Goal: Transaction & Acquisition: Purchase product/service

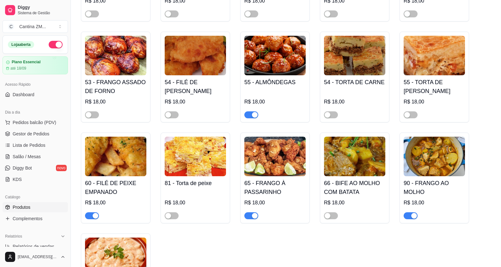
scroll to position [63, 0]
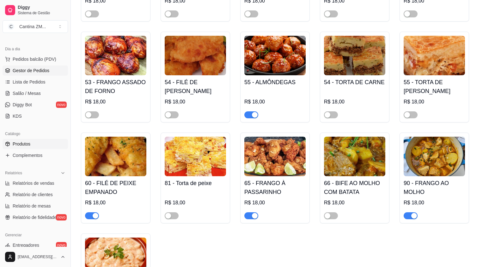
click at [15, 73] on span "Gestor de Pedidos" at bounding box center [31, 70] width 37 height 6
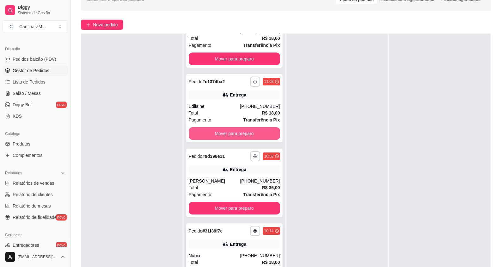
scroll to position [95, 0]
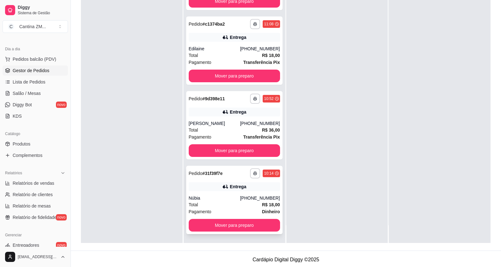
click at [218, 205] on div "Total R$ 18,00" at bounding box center [234, 204] width 91 height 7
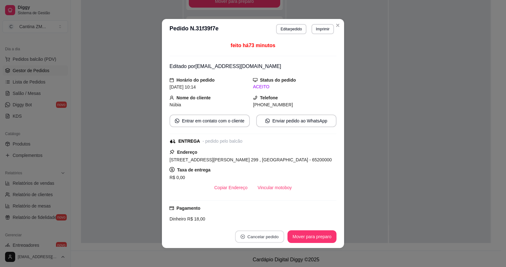
click at [269, 240] on button "Cancelar pedido" at bounding box center [259, 237] width 49 height 12
click at [263, 224] on button "Sim" at bounding box center [274, 221] width 25 height 13
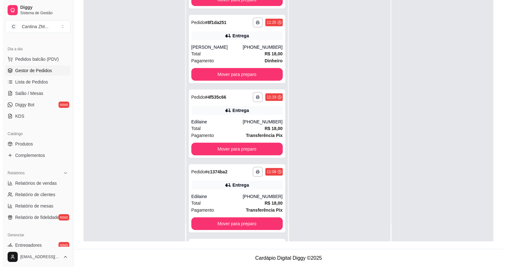
scroll to position [113, 0]
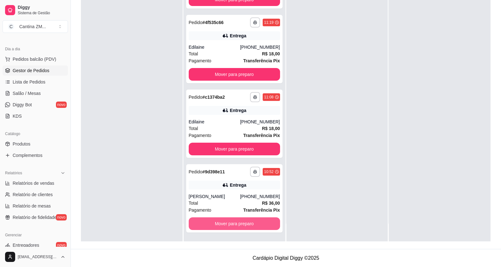
drag, startPoint x: 263, startPoint y: 224, endPoint x: 339, endPoint y: 52, distance: 188.0
click at [339, 52] on div at bounding box center [338, 107] width 102 height 267
click at [49, 55] on button "Pedidos balcão (PDV)" at bounding box center [35, 59] width 65 height 10
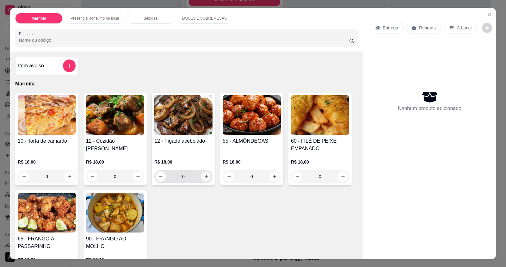
click at [205, 176] on icon "increase-product-quantity" at bounding box center [206, 176] width 5 height 5
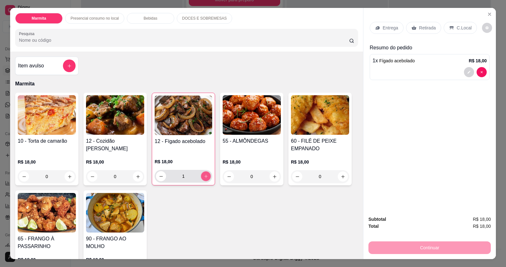
click at [205, 176] on icon "increase-product-quantity" at bounding box center [206, 176] width 5 height 5
type input "3"
click at [420, 27] on p "Retirada" at bounding box center [427, 28] width 17 height 6
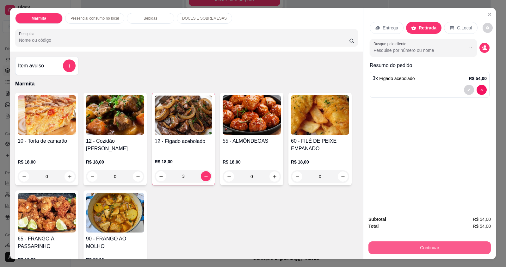
click at [422, 244] on button "Continuar" at bounding box center [430, 247] width 122 height 13
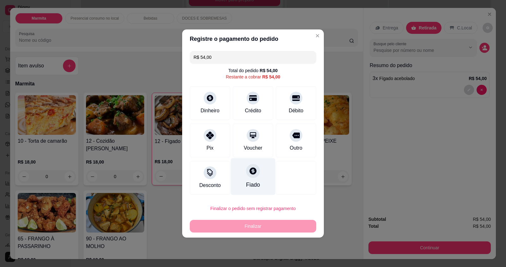
click at [242, 170] on div "Fiado" at bounding box center [253, 176] width 45 height 37
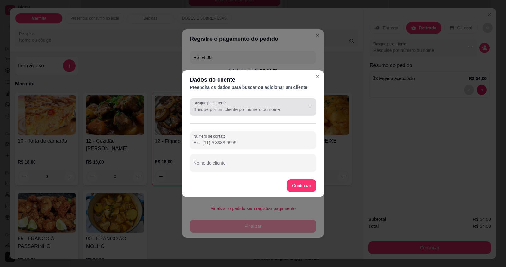
click at [200, 109] on input "Busque pelo cliente" at bounding box center [244, 109] width 101 height 6
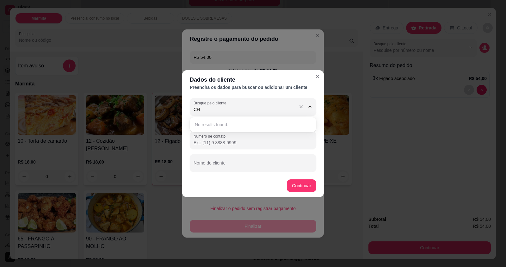
type input "C"
click at [227, 127] on span "[PERSON_NAME]" at bounding box center [250, 124] width 110 height 6
type input "[PERSON_NAME]"
type input "[PHONE_NUMBER]"
type input "[PERSON_NAME]"
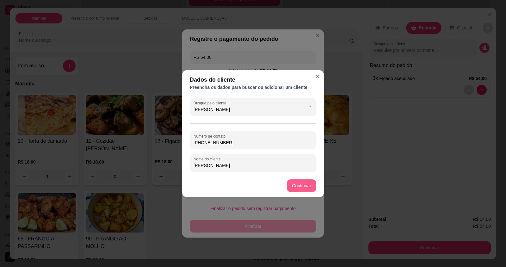
type input "[PERSON_NAME]"
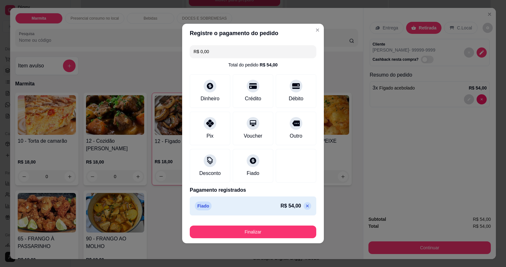
type input "R$ 0,00"
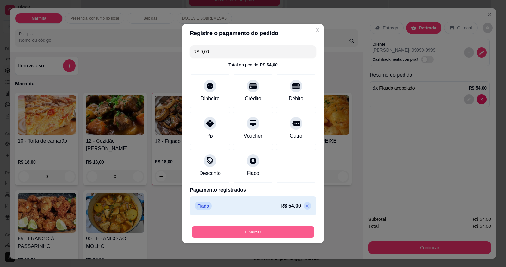
click at [264, 234] on button "Finalizar" at bounding box center [253, 232] width 123 height 12
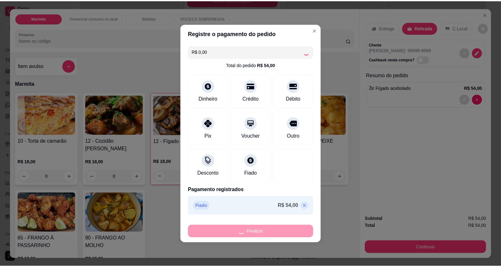
scroll to position [187, 0]
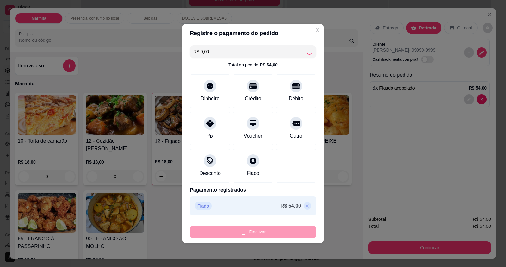
type input "0"
type input "-R$ 54,00"
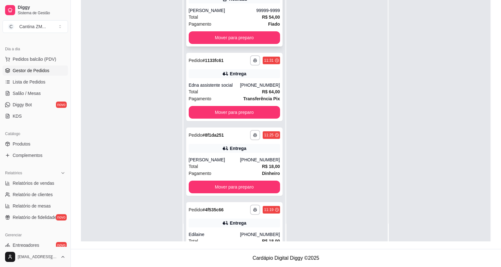
click at [262, 20] on span "R$ 54,00" at bounding box center [271, 17] width 18 height 7
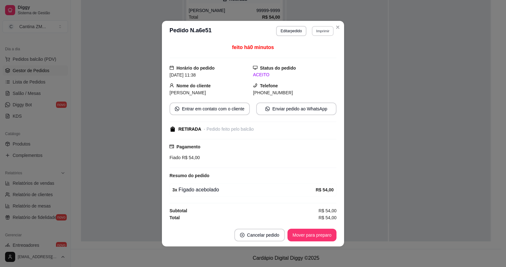
click at [327, 30] on button "Imprimir" at bounding box center [323, 31] width 22 height 10
click at [327, 50] on button "IMPRESSORA" at bounding box center [312, 53] width 46 height 10
click at [325, 34] on button "Imprimir" at bounding box center [323, 31] width 22 height 10
click at [323, 51] on button "IMPRESSORA" at bounding box center [312, 53] width 46 height 10
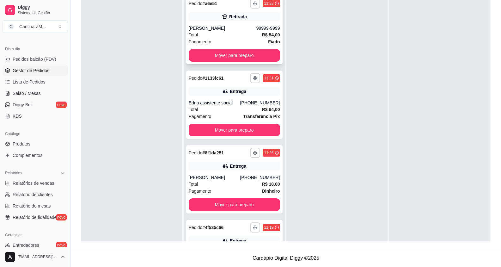
click at [241, 36] on div "Total R$ 54,00" at bounding box center [234, 34] width 91 height 7
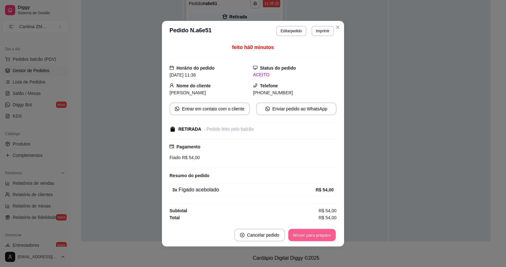
click at [311, 231] on button "Mover para preparo" at bounding box center [311, 235] width 47 height 12
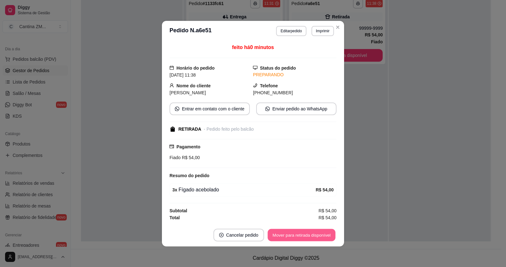
click at [311, 231] on button "Mover para retirada disponível" at bounding box center [302, 235] width 68 height 12
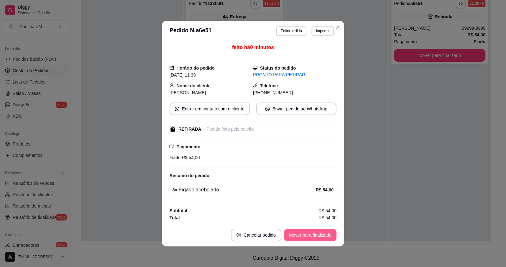
click at [311, 231] on button "Mover para finalizado" at bounding box center [310, 235] width 53 height 13
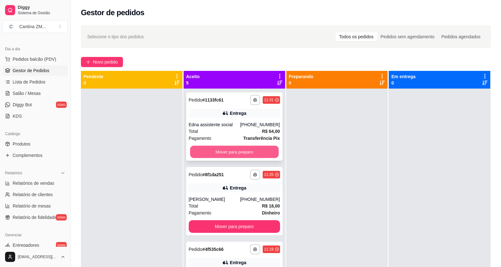
click at [242, 153] on button "Mover para preparo" at bounding box center [234, 152] width 89 height 12
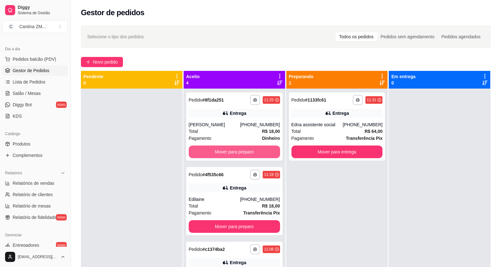
click at [242, 153] on button "Mover para preparo" at bounding box center [234, 152] width 91 height 13
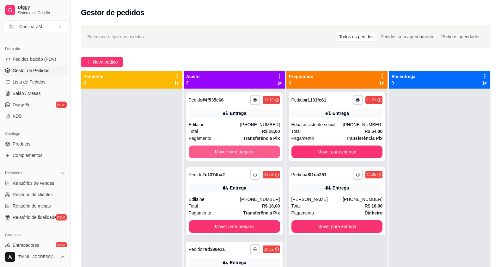
click at [242, 153] on button "Mover para preparo" at bounding box center [234, 152] width 91 height 13
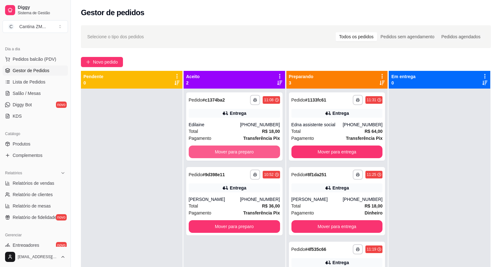
click at [242, 153] on button "Mover para preparo" at bounding box center [234, 152] width 91 height 13
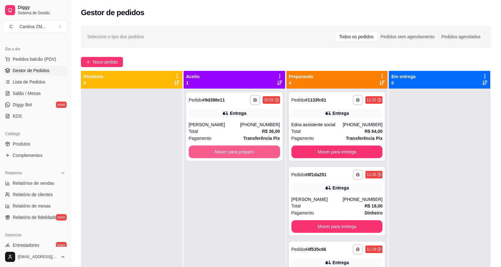
click at [242, 153] on button "Mover para preparo" at bounding box center [234, 152] width 91 height 13
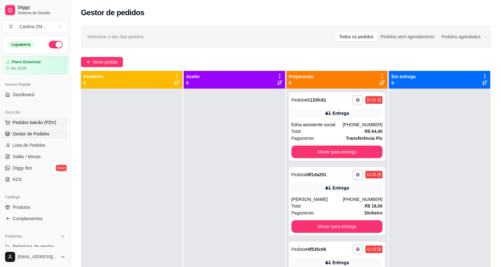
click at [49, 120] on span "Pedidos balcão (PDV)" at bounding box center [35, 122] width 44 height 6
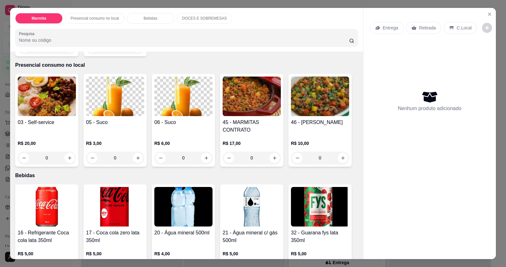
scroll to position [253, 0]
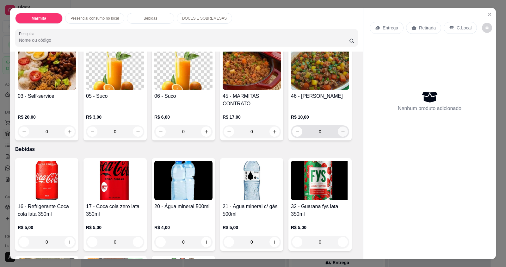
click at [345, 131] on button "increase-product-quantity" at bounding box center [343, 132] width 10 height 10
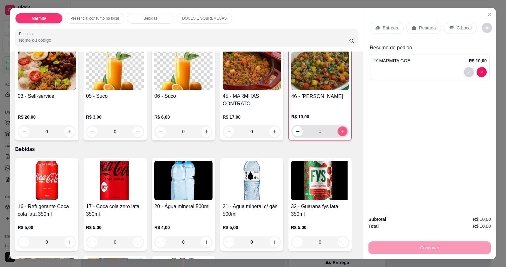
click at [345, 131] on button "increase-product-quantity" at bounding box center [343, 132] width 10 height 10
type input "2"
click at [427, 28] on p "Retirada" at bounding box center [427, 28] width 17 height 6
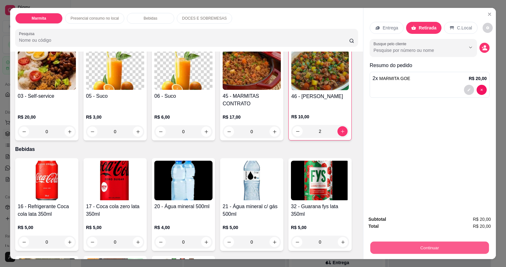
click at [380, 244] on button "Continuar" at bounding box center [430, 247] width 119 height 12
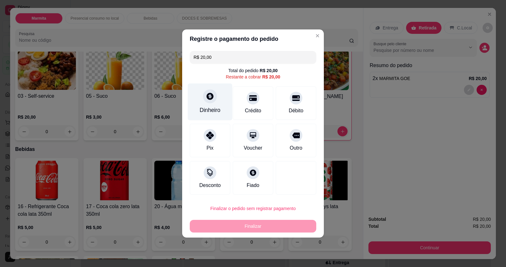
click at [219, 96] on div "Dinheiro" at bounding box center [210, 102] width 45 height 37
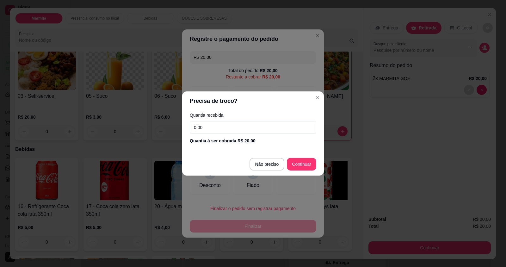
click at [233, 130] on input "0,00" at bounding box center [253, 127] width 127 height 13
type input "20,00"
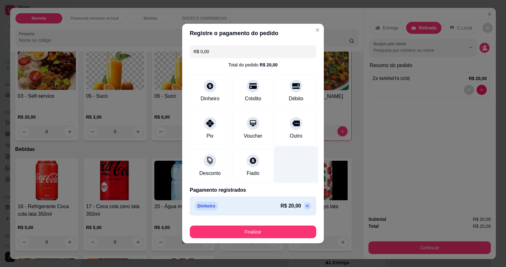
type input "R$ 0,00"
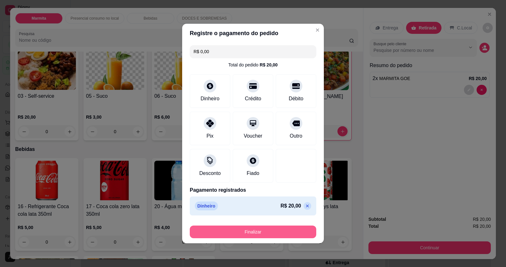
click at [247, 232] on button "Finalizar" at bounding box center [253, 232] width 127 height 13
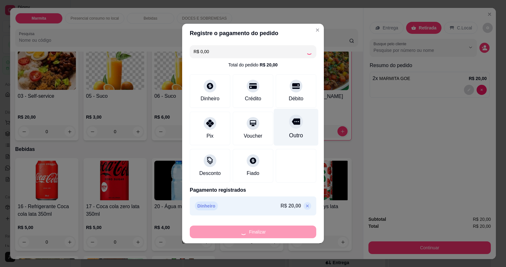
type input "0"
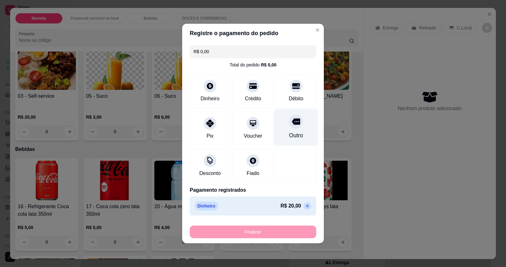
type input "-R$ 20,00"
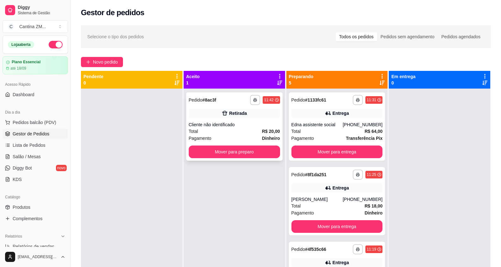
click at [229, 114] on div "Retirada" at bounding box center [238, 113] width 18 height 6
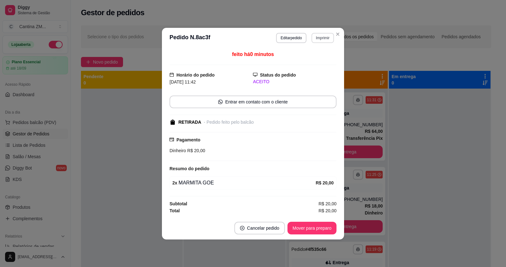
click at [326, 38] on button "Imprimir" at bounding box center [323, 38] width 22 height 10
click at [321, 62] on button "IMPRESSORA" at bounding box center [312, 60] width 44 height 10
click at [333, 34] on button "Imprimir" at bounding box center [323, 38] width 22 height 10
click at [338, 32] on icon "Close" at bounding box center [337, 34] width 5 height 5
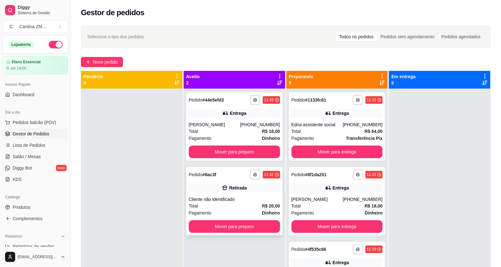
click at [244, 212] on div "Pagamento Dinheiro" at bounding box center [234, 212] width 91 height 7
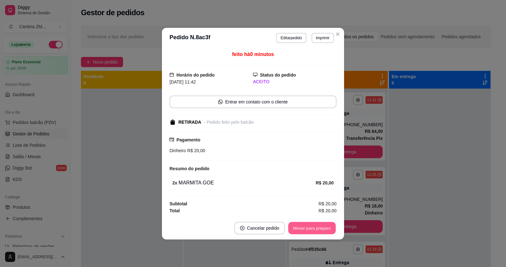
click at [306, 229] on button "Mover para preparo" at bounding box center [311, 228] width 47 height 12
click at [306, 229] on button "Mover para retirada disponível" at bounding box center [302, 228] width 68 height 12
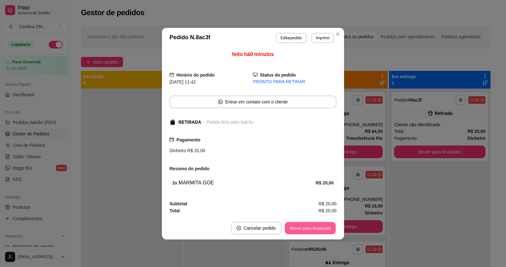
click at [306, 229] on button "Mover para finalizado" at bounding box center [310, 228] width 51 height 12
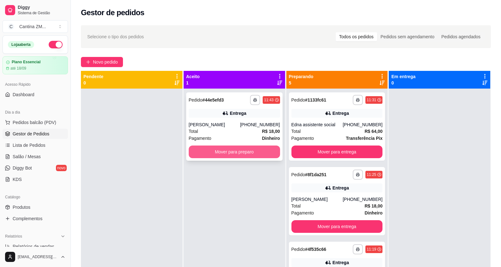
click at [227, 152] on button "Mover para preparo" at bounding box center [234, 152] width 91 height 13
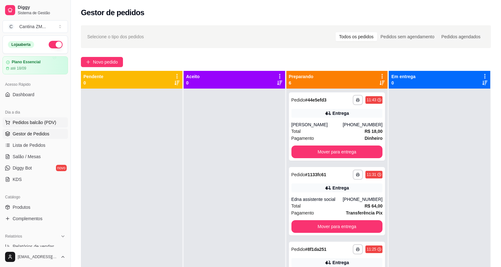
click at [54, 123] on span "Pedidos balcão (PDV)" at bounding box center [35, 122] width 44 height 6
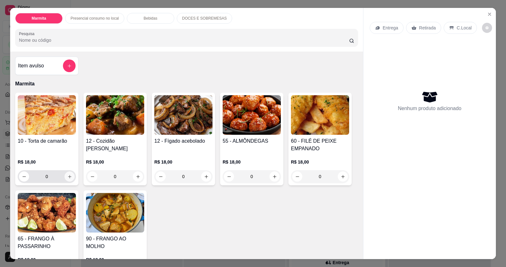
click at [70, 172] on button "increase-product-quantity" at bounding box center [70, 176] width 10 height 10
type input "1"
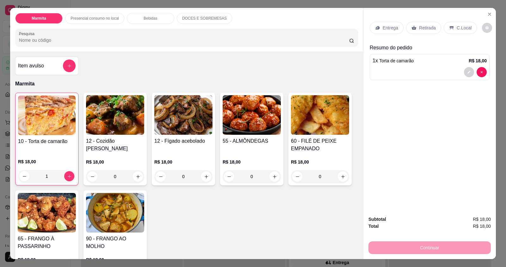
click at [389, 31] on p "Entrega" at bounding box center [391, 28] width 16 height 6
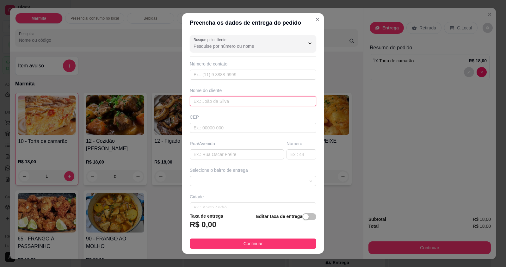
click at [225, 102] on input "text" at bounding box center [253, 101] width 127 height 10
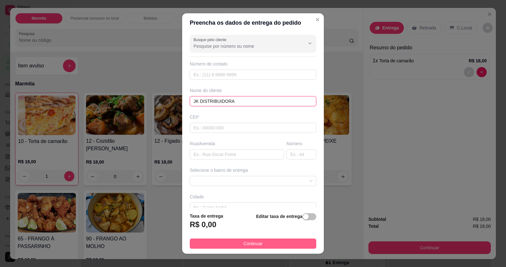
type input "JK DISTRIBUIDORA"
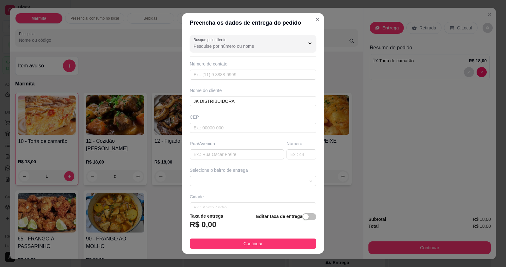
click at [238, 244] on button "Continuar" at bounding box center [253, 244] width 127 height 10
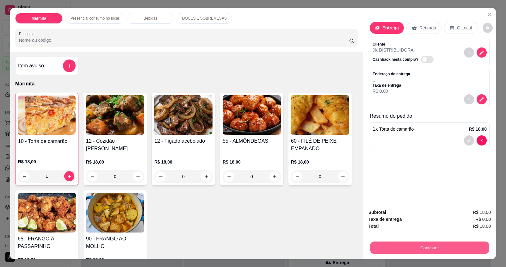
click at [407, 250] on button "Continuar" at bounding box center [430, 247] width 119 height 12
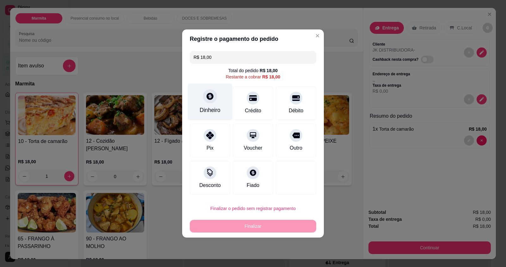
click at [210, 114] on div "Dinheiro" at bounding box center [210, 110] width 21 height 8
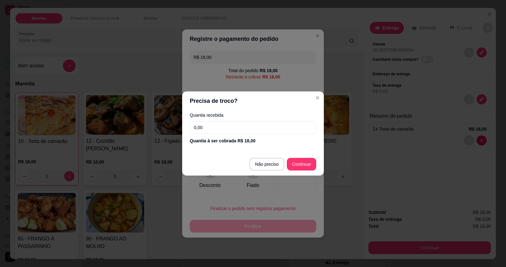
click at [205, 130] on input "0,00" at bounding box center [253, 127] width 127 height 13
type input "18,00"
type input "R$ 0,00"
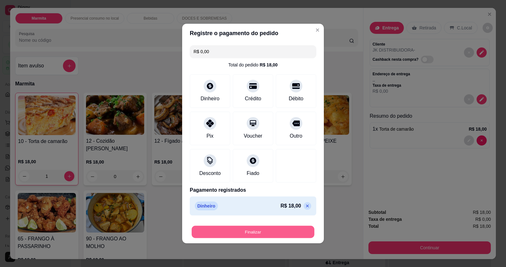
click at [253, 231] on button "Finalizar" at bounding box center [253, 232] width 123 height 12
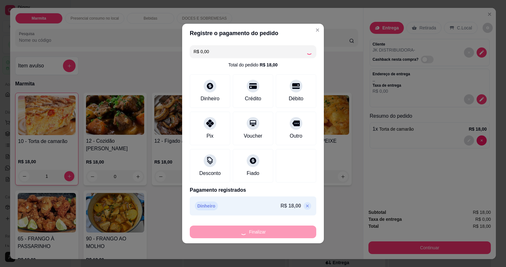
type input "0"
type input "-R$ 18,00"
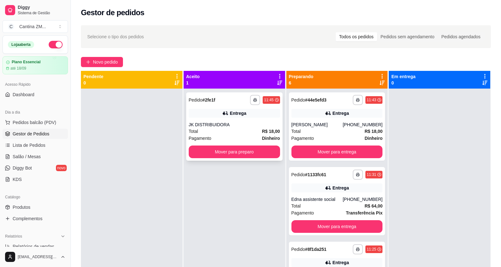
click at [265, 131] on strong "R$ 18,00" at bounding box center [271, 131] width 18 height 5
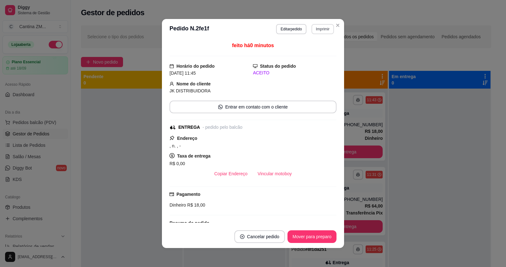
click at [313, 28] on button "Imprimir" at bounding box center [323, 29] width 22 height 10
click at [313, 55] on button "IMPRESSORA" at bounding box center [309, 51] width 44 height 10
click at [316, 30] on button "Imprimir" at bounding box center [323, 29] width 22 height 10
click at [306, 51] on button "IMPRESSORA" at bounding box center [310, 51] width 46 height 10
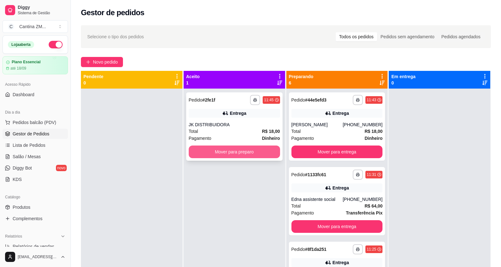
click at [241, 149] on button "Mover para preparo" at bounding box center [234, 152] width 91 height 13
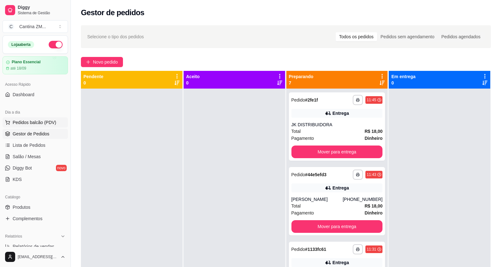
click at [38, 118] on button "Pedidos balcão (PDV)" at bounding box center [35, 122] width 65 height 10
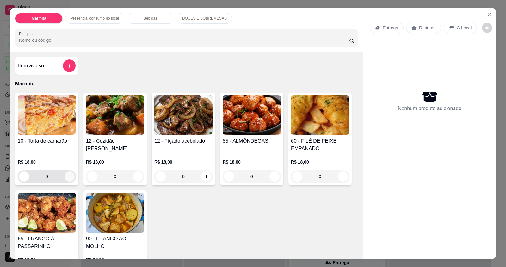
click at [72, 177] on button "increase-product-quantity" at bounding box center [70, 176] width 10 height 10
type input "1"
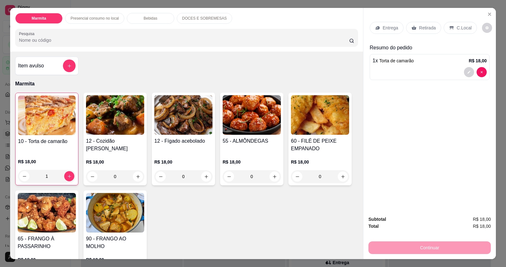
click at [419, 30] on p "Retirada" at bounding box center [427, 28] width 17 height 6
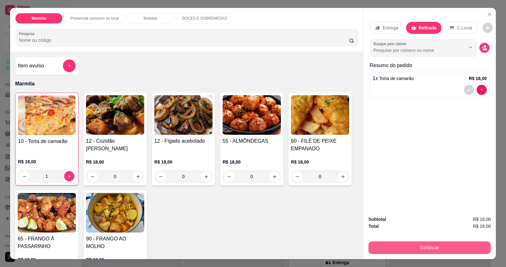
click at [462, 242] on button "Continuar" at bounding box center [430, 247] width 122 height 13
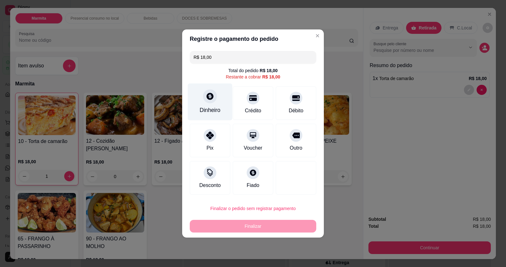
click at [215, 109] on div "Dinheiro" at bounding box center [210, 110] width 21 height 8
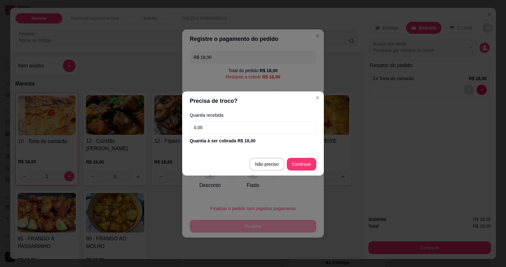
click at [214, 131] on input "0,00" at bounding box center [253, 127] width 127 height 13
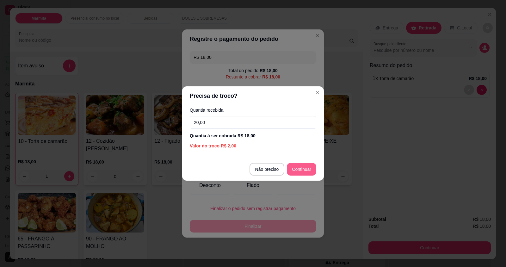
type input "20,00"
type input "R$ 0,00"
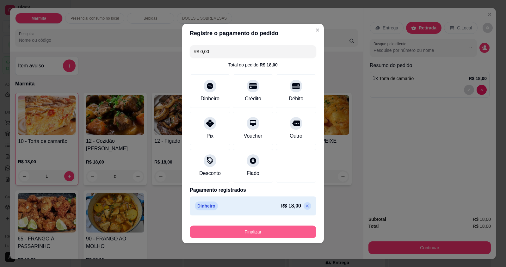
click at [242, 229] on button "Finalizar" at bounding box center [253, 232] width 127 height 13
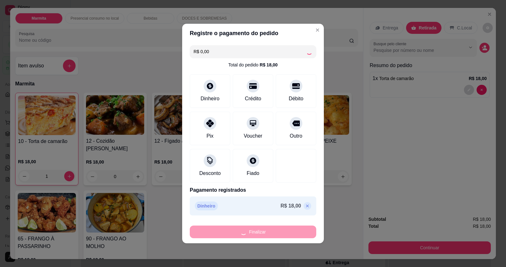
type input "0"
type input "-R$ 18,00"
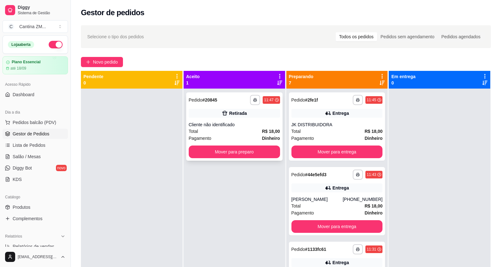
click at [256, 133] on div "Total R$ 18,00" at bounding box center [234, 131] width 91 height 7
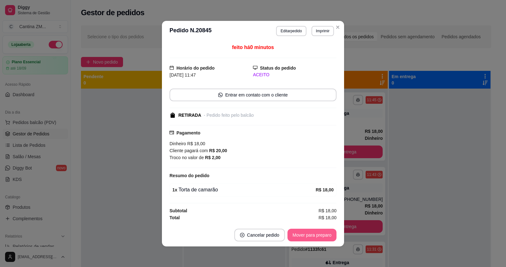
click at [306, 234] on button "Mover para preparo" at bounding box center [312, 235] width 49 height 13
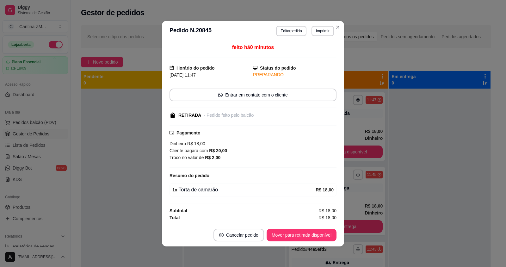
click at [306, 234] on button "Mover para retirada disponível" at bounding box center [302, 235] width 70 height 13
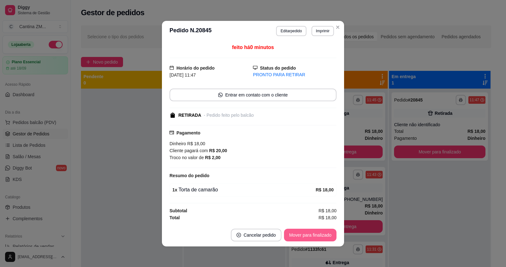
click at [306, 234] on button "Mover para finalizado" at bounding box center [310, 235] width 53 height 13
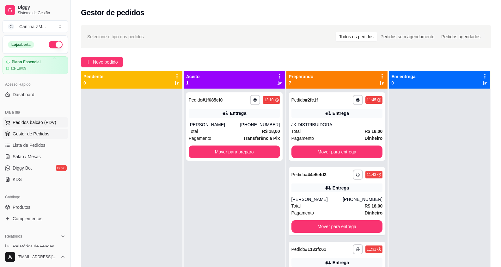
click at [6, 125] on button "Pedidos balcão (PDV)" at bounding box center [35, 122] width 65 height 10
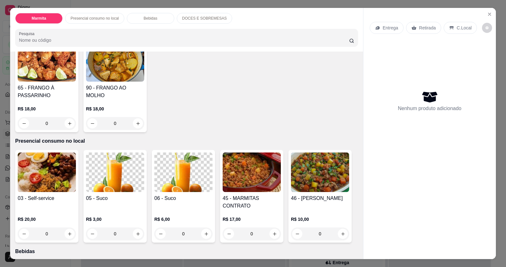
scroll to position [190, 0]
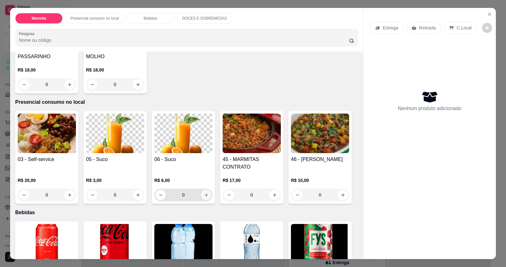
click at [207, 197] on button "increase-product-quantity" at bounding box center [206, 195] width 10 height 10
type input "1"
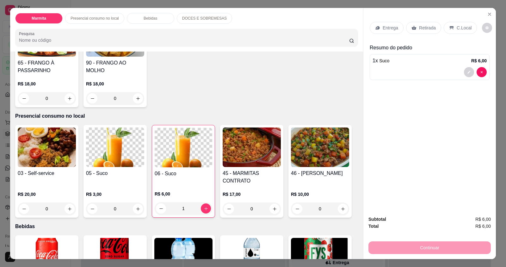
scroll to position [166, 0]
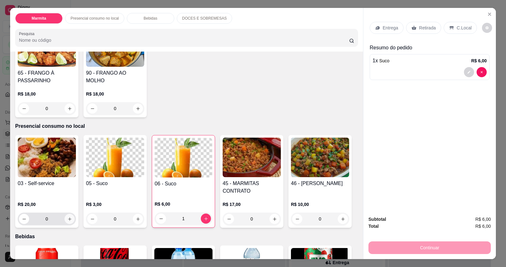
click at [68, 222] on button "increase-product-quantity" at bounding box center [70, 219] width 10 height 10
type input "1"
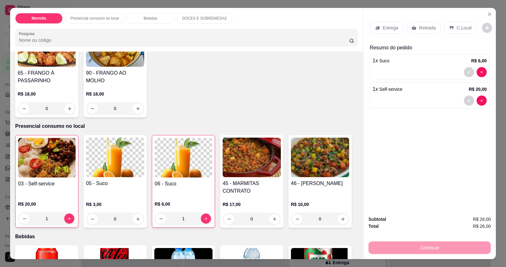
click at [450, 27] on icon at bounding box center [452, 27] width 4 height 3
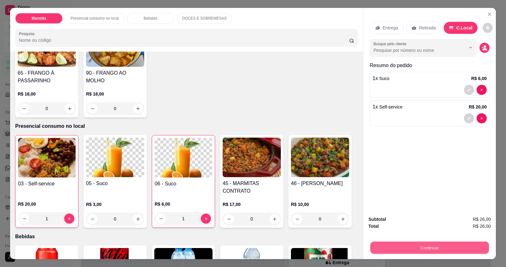
click at [400, 243] on button "Continuar" at bounding box center [430, 247] width 119 height 12
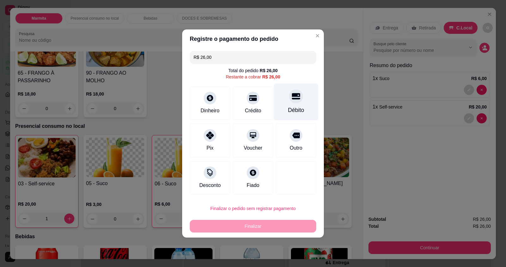
click at [299, 102] on div "Débito" at bounding box center [296, 102] width 45 height 37
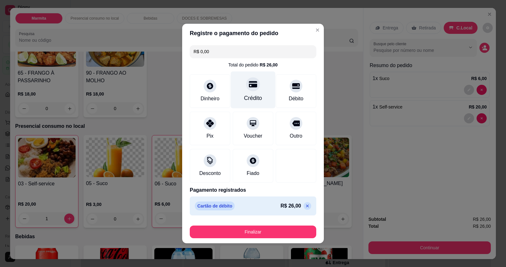
click at [250, 91] on div at bounding box center [253, 84] width 14 height 14
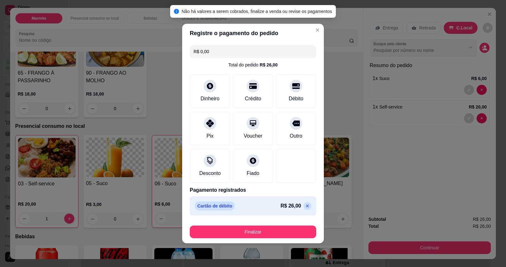
click at [305, 204] on icon at bounding box center [307, 205] width 5 height 5
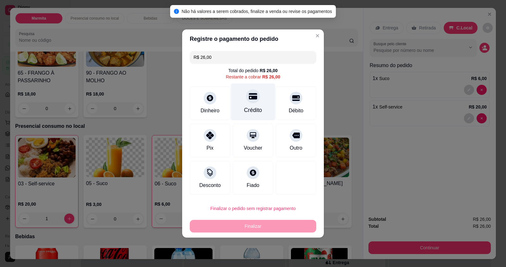
click at [255, 105] on div "Crédito" at bounding box center [253, 102] width 45 height 37
type input "R$ 0,00"
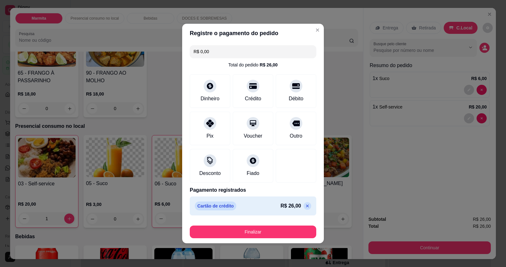
click at [266, 233] on button "Finalizar" at bounding box center [253, 232] width 127 height 13
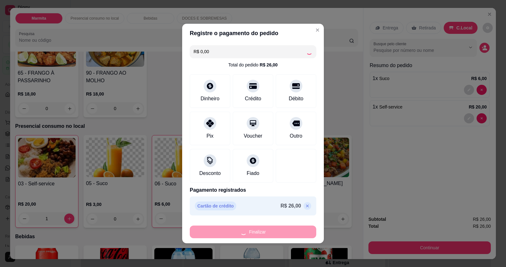
type input "0"
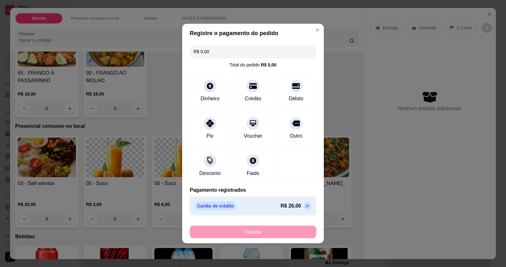
type input "-R$ 26,00"
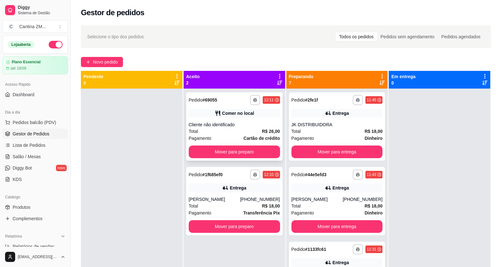
click at [230, 117] on div "Comer no local" at bounding box center [234, 113] width 91 height 9
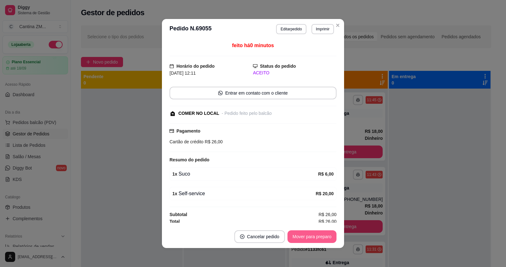
click at [317, 238] on button "Mover para preparo" at bounding box center [312, 236] width 49 height 13
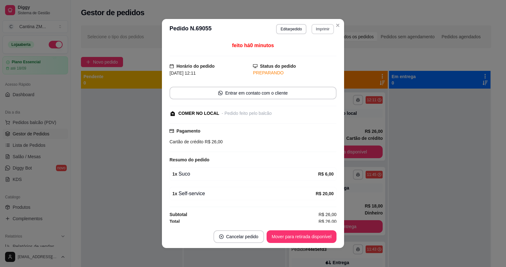
click at [312, 29] on button "Imprimir" at bounding box center [323, 29] width 22 height 10
click at [320, 52] on button "IMPRESSORA" at bounding box center [310, 51] width 46 height 10
click at [321, 30] on button "Imprimir" at bounding box center [323, 29] width 22 height 10
click at [319, 50] on button "IMPRESSORA" at bounding box center [309, 51] width 44 height 10
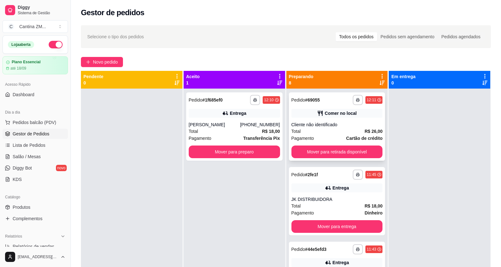
click at [321, 135] on div "Pagamento Cartão de crédito" at bounding box center [337, 138] width 91 height 7
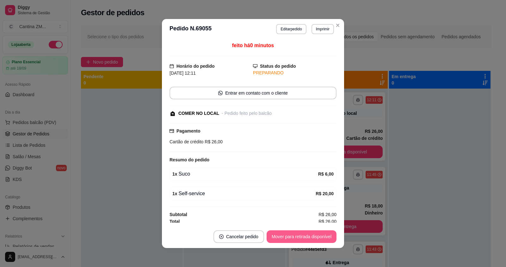
click at [320, 238] on button "Mover para retirada disponível" at bounding box center [302, 236] width 70 height 13
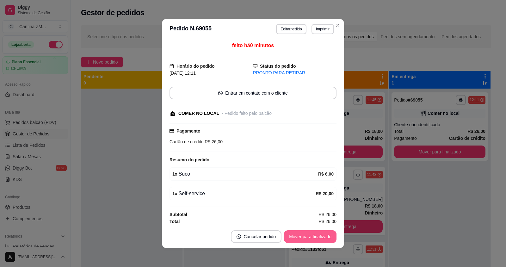
click at [320, 238] on button "Mover para finalizado" at bounding box center [310, 236] width 53 height 13
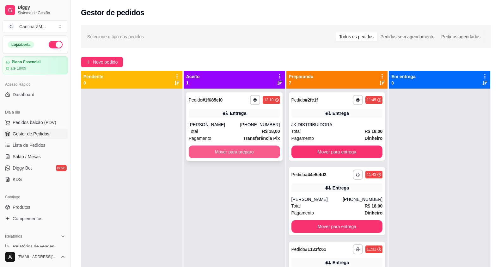
click at [224, 152] on button "Mover para preparo" at bounding box center [234, 152] width 91 height 13
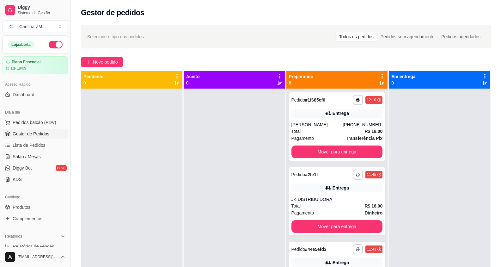
click at [44, 116] on div "Dia a dia" at bounding box center [35, 112] width 65 height 10
click at [47, 121] on span "Pedidos balcão (PDV)" at bounding box center [35, 122] width 44 height 6
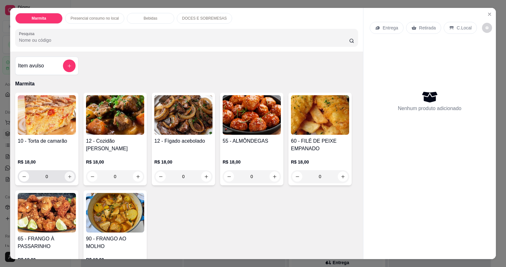
click at [69, 176] on icon "increase-product-quantity" at bounding box center [69, 176] width 5 height 5
type input "1"
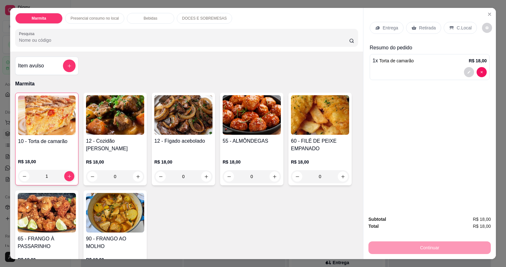
click at [37, 59] on div "Item avulso" at bounding box center [46, 66] width 63 height 18
click at [38, 66] on h4 "Item avulso" at bounding box center [31, 66] width 26 height 8
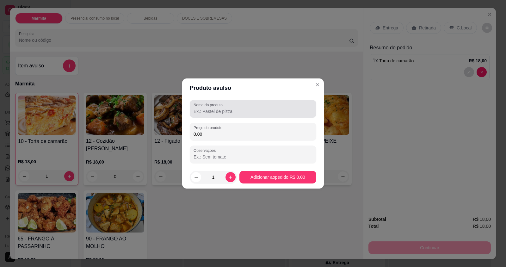
click at [214, 115] on div at bounding box center [253, 109] width 119 height 13
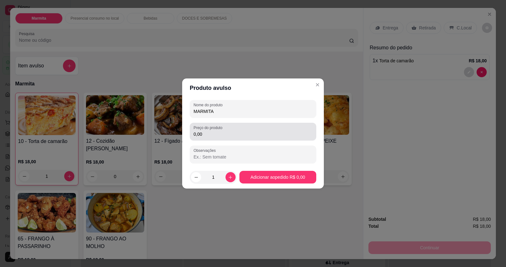
type input "MARMITA"
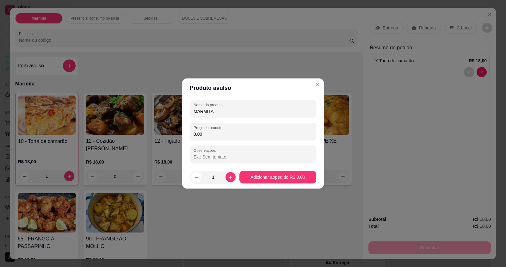
click at [211, 135] on input "0,00" at bounding box center [253, 134] width 119 height 6
type input "20,00"
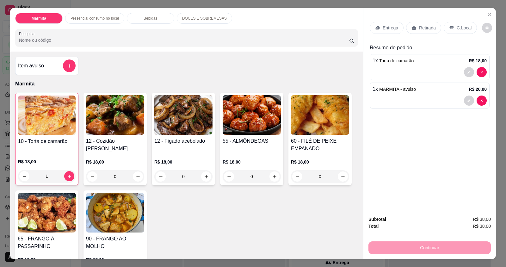
click at [422, 31] on div "Retirada" at bounding box center [423, 28] width 35 height 12
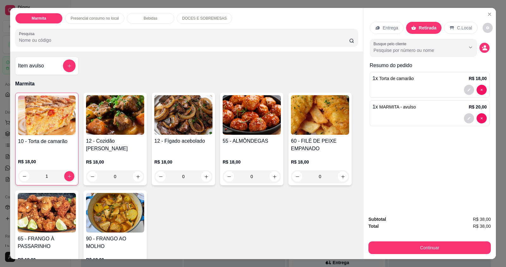
click at [407, 251] on button "Continuar" at bounding box center [430, 247] width 122 height 13
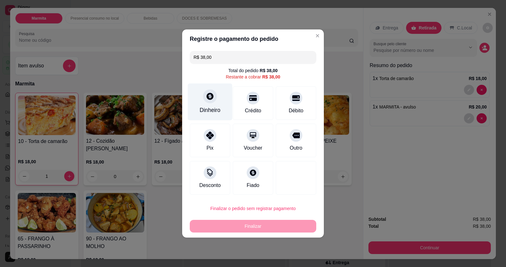
click at [205, 112] on div "Dinheiro" at bounding box center [210, 110] width 21 height 8
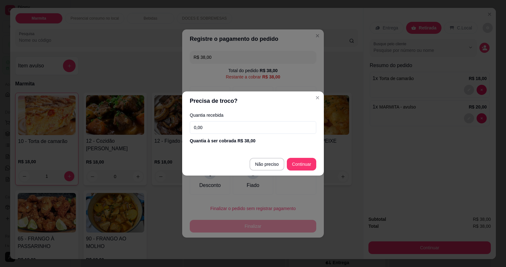
click at [221, 127] on input "0,00" at bounding box center [253, 127] width 127 height 13
type input "38,00"
type input "R$ 0,00"
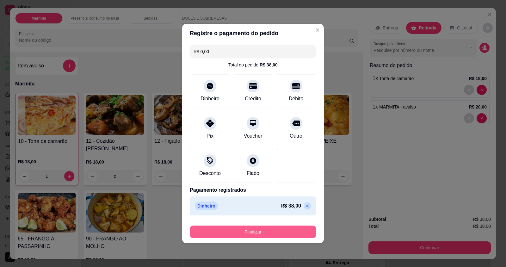
click at [293, 233] on button "Finalizar" at bounding box center [253, 232] width 127 height 13
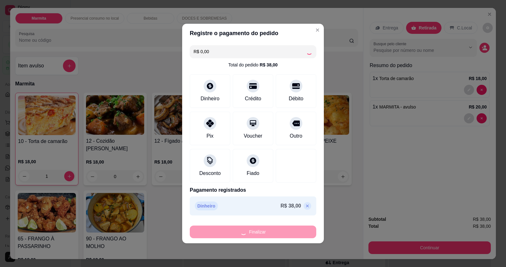
type input "0"
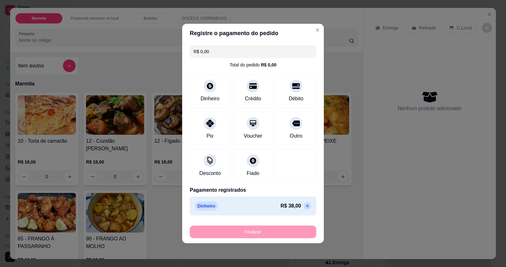
type input "-R$ 38,00"
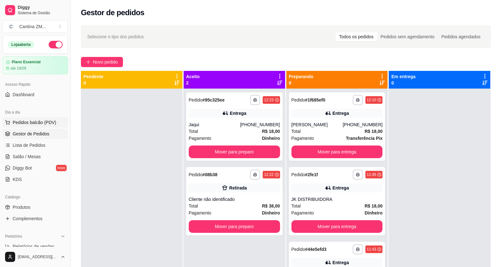
click at [43, 124] on span "Pedidos balcão (PDV)" at bounding box center [35, 122] width 44 height 6
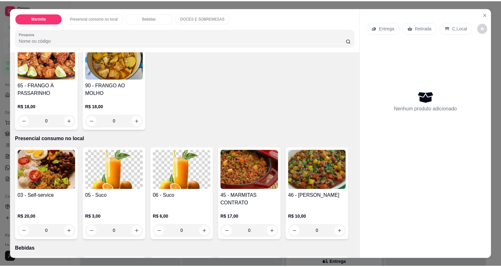
scroll to position [190, 0]
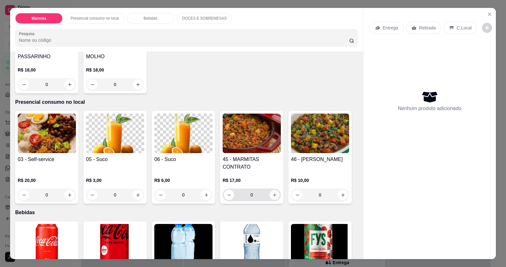
click at [274, 195] on icon "increase-product-quantity" at bounding box center [274, 195] width 5 height 5
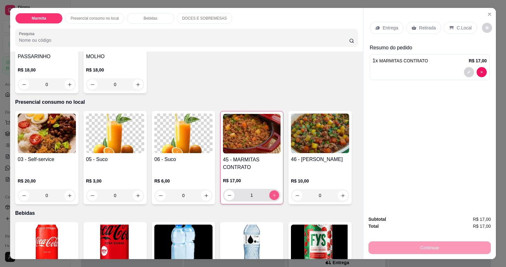
click at [274, 195] on icon "increase-product-quantity" at bounding box center [274, 195] width 5 height 5
type input "3"
click at [489, 13] on icon "Close" at bounding box center [489, 14] width 5 height 5
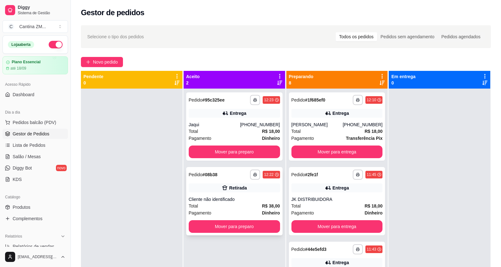
click at [229, 201] on div "Cliente não identificado" at bounding box center [234, 199] width 91 height 6
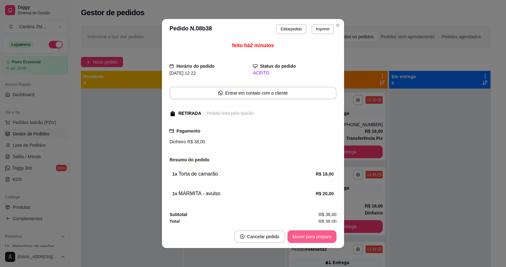
click at [317, 236] on button "Mover para preparo" at bounding box center [312, 236] width 49 height 13
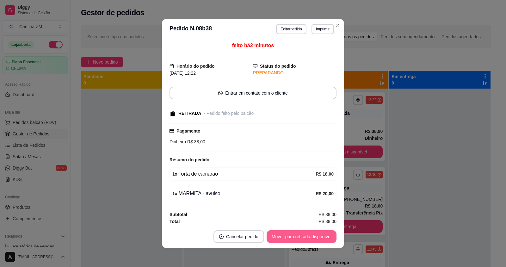
click at [317, 236] on button "Mover para retirada disponível" at bounding box center [302, 236] width 70 height 13
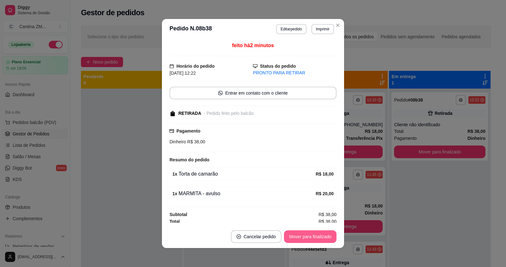
click at [317, 236] on button "Mover para finalizado" at bounding box center [310, 236] width 53 height 13
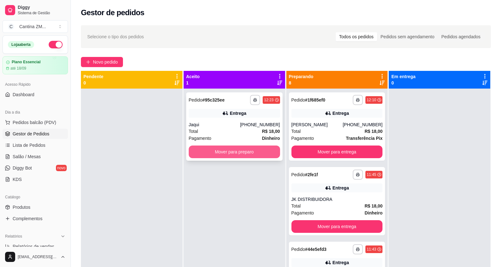
click at [246, 149] on button "Mover para preparo" at bounding box center [234, 152] width 91 height 13
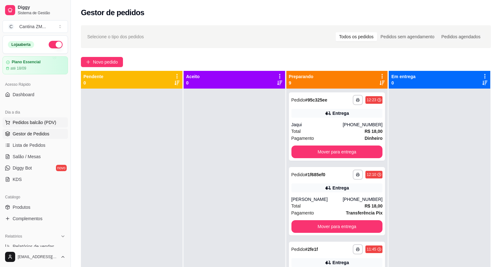
click at [47, 123] on span "Pedidos balcão (PDV)" at bounding box center [35, 122] width 44 height 6
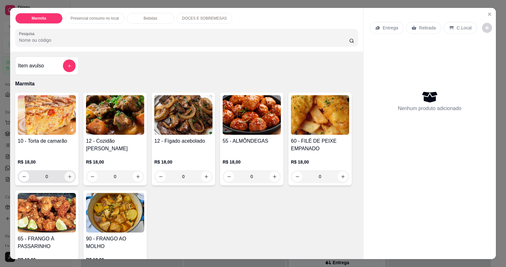
click at [65, 177] on button "increase-product-quantity" at bounding box center [70, 176] width 10 height 10
type input "1"
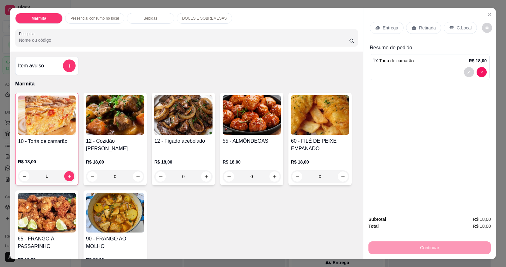
click at [414, 25] on div "Retirada" at bounding box center [423, 28] width 35 height 12
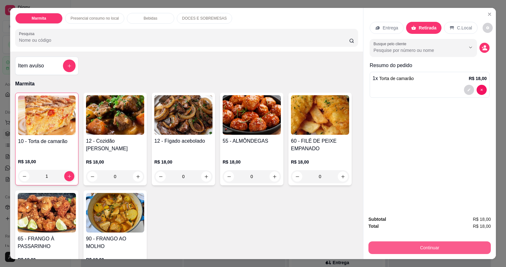
click at [403, 248] on button "Continuar" at bounding box center [430, 247] width 122 height 13
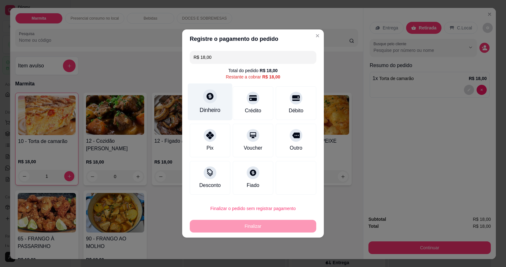
click at [201, 97] on div "Dinheiro" at bounding box center [210, 102] width 45 height 37
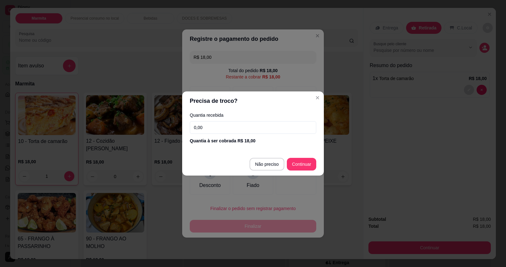
click at [229, 129] on input "0,00" at bounding box center [253, 127] width 127 height 13
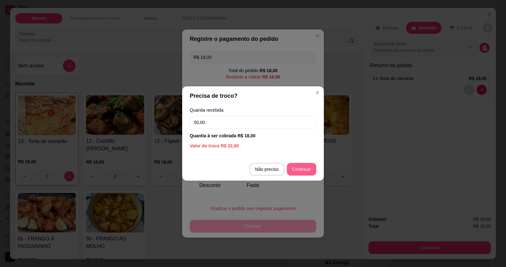
type input "50,00"
type input "R$ 0,00"
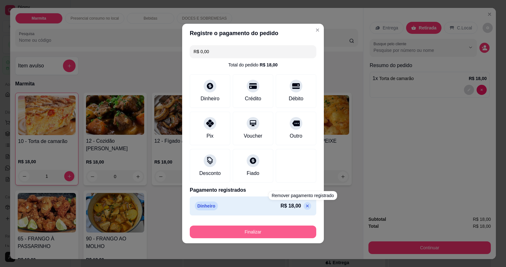
click at [280, 233] on button "Finalizar" at bounding box center [253, 232] width 127 height 13
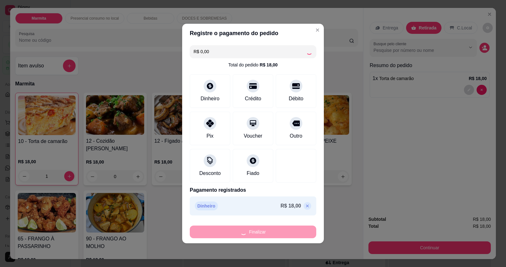
type input "0"
type input "-R$ 18,00"
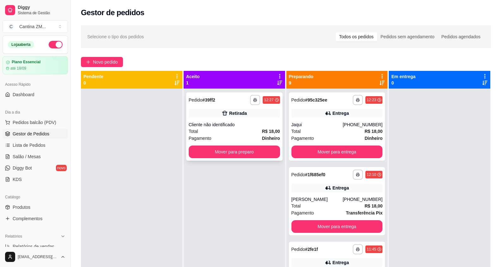
click at [211, 133] on div "Total R$ 18,00" at bounding box center [234, 131] width 91 height 7
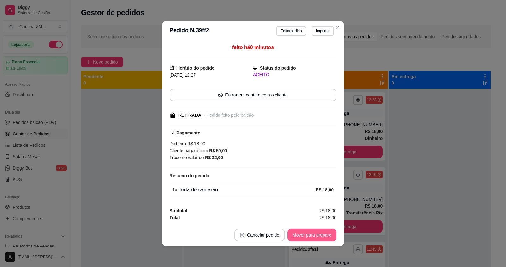
click at [299, 234] on button "Mover para preparo" at bounding box center [312, 235] width 49 height 13
click at [299, 234] on button "Mover para retirada disponível" at bounding box center [302, 235] width 70 height 13
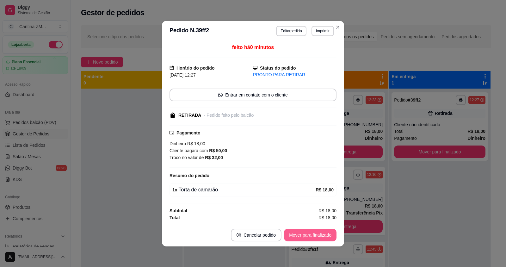
click at [324, 231] on button "Mover para finalizado" at bounding box center [310, 235] width 53 height 13
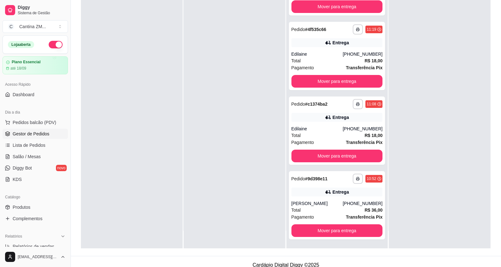
scroll to position [97, 0]
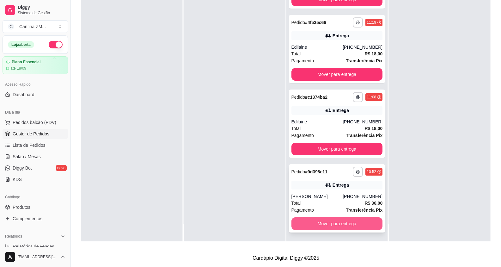
click at [333, 222] on button "Mover para entrega" at bounding box center [337, 223] width 91 height 13
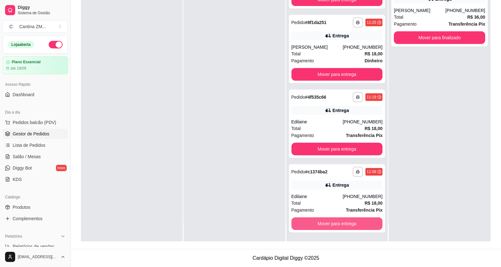
click at [333, 222] on button "Mover para entrega" at bounding box center [337, 223] width 91 height 13
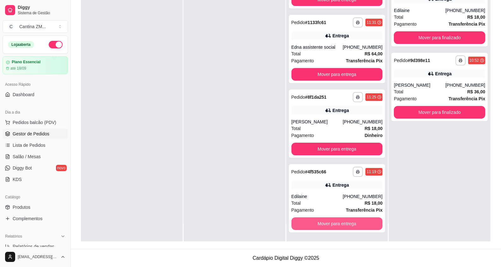
click at [333, 222] on button "Mover para entrega" at bounding box center [337, 223] width 91 height 13
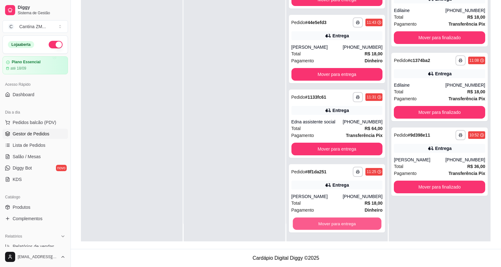
click at [333, 222] on button "Mover para entrega" at bounding box center [337, 224] width 89 height 12
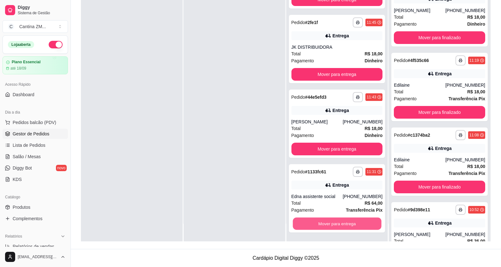
click at [333, 222] on button "Mover para entrega" at bounding box center [337, 224] width 89 height 12
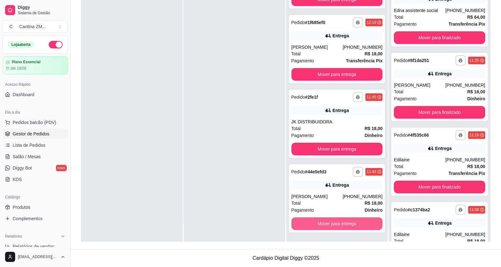
click at [333, 222] on button "Mover para entrega" at bounding box center [337, 223] width 91 height 13
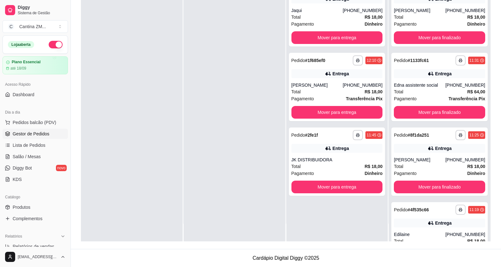
scroll to position [0, 0]
click at [333, 222] on div "**********" at bounding box center [338, 107] width 102 height 267
click at [338, 189] on button "Mover para entrega" at bounding box center [337, 187] width 91 height 13
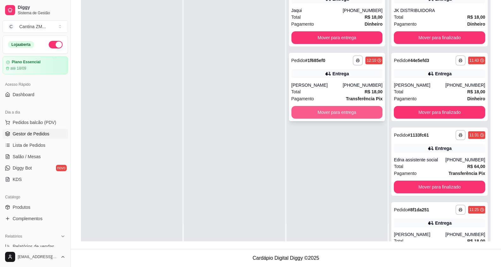
click at [344, 115] on button "Mover para entrega" at bounding box center [337, 112] width 91 height 13
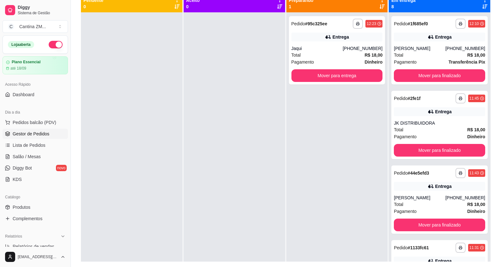
scroll to position [65, 0]
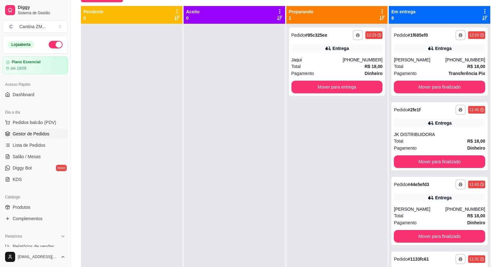
click at [353, 83] on button "Mover para entrega" at bounding box center [337, 87] width 91 height 13
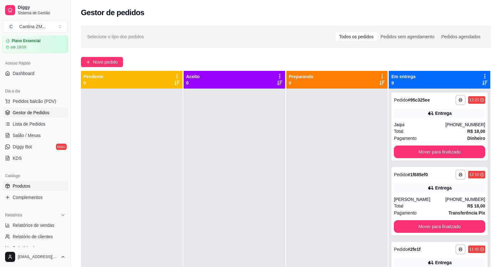
scroll to position [32, 0]
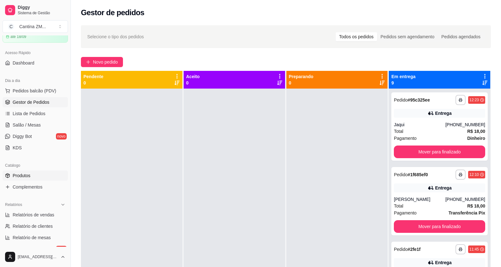
click at [40, 171] on link "Produtos" at bounding box center [35, 176] width 65 height 10
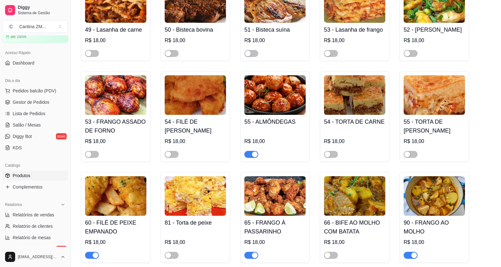
scroll to position [411, 0]
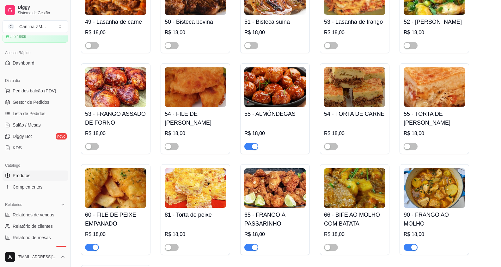
click at [96, 245] on div "button" at bounding box center [96, 248] width 6 height 6
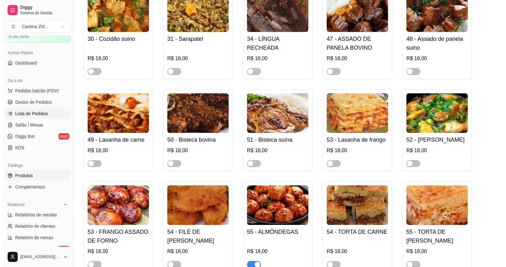
scroll to position [253, 0]
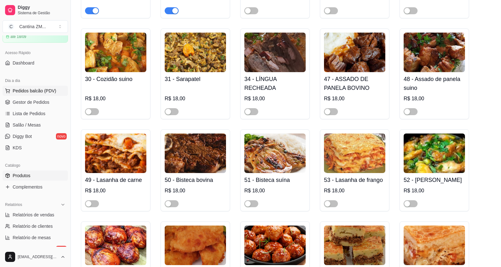
click at [11, 91] on button "Pedidos balcão (PDV)" at bounding box center [35, 91] width 65 height 10
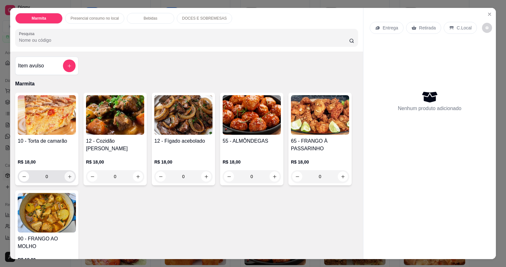
click at [67, 175] on icon "increase-product-quantity" at bounding box center [69, 176] width 5 height 5
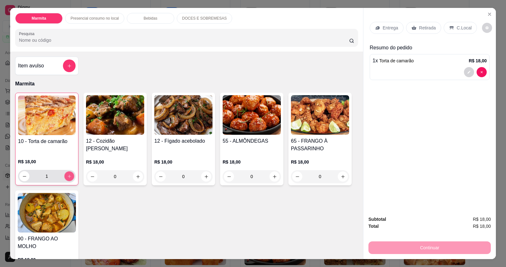
click at [67, 175] on icon "increase-product-quantity" at bounding box center [69, 176] width 5 height 5
click at [19, 175] on div "2" at bounding box center [46, 176] width 55 height 13
click at [19, 176] on button "decrease-product-quantity" at bounding box center [24, 176] width 10 height 10
type input "1"
click at [135, 173] on button "increase-product-quantity" at bounding box center [138, 177] width 10 height 10
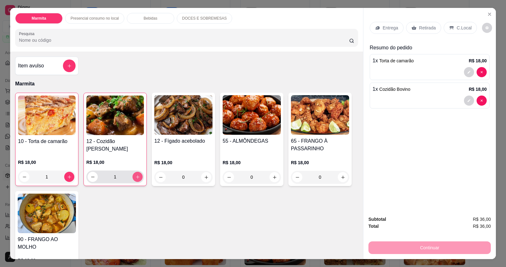
click at [135, 173] on button "increase-product-quantity" at bounding box center [138, 177] width 10 height 10
click at [134, 173] on button "increase-product-quantity" at bounding box center [138, 177] width 10 height 10
click at [133, 173] on button "increase-product-quantity" at bounding box center [138, 177] width 10 height 10
type input "4"
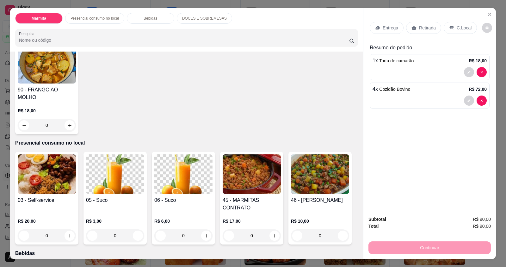
scroll to position [158, 0]
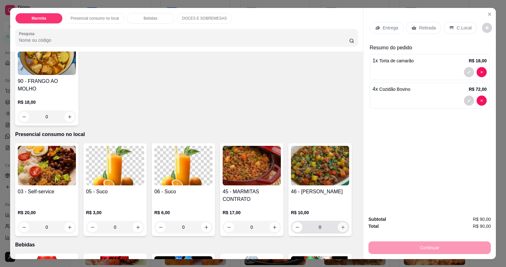
click at [342, 225] on icon "increase-product-quantity" at bounding box center [343, 227] width 5 height 5
type input "1"
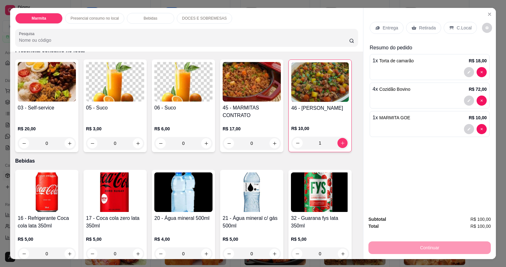
scroll to position [253, 0]
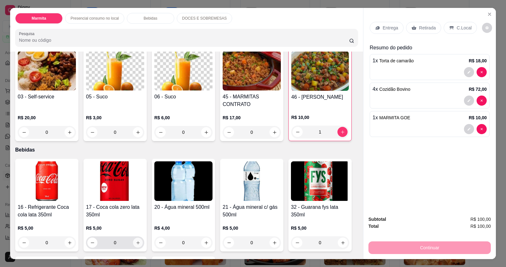
click at [135, 238] on button "increase-product-quantity" at bounding box center [138, 243] width 10 height 10
type input "1"
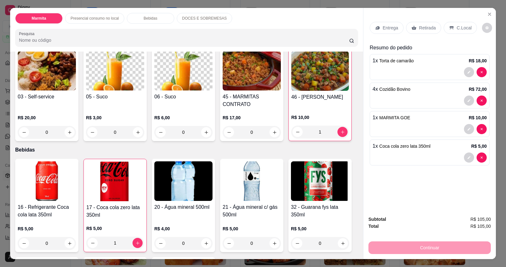
click at [421, 28] on p "Retirada" at bounding box center [427, 28] width 17 height 6
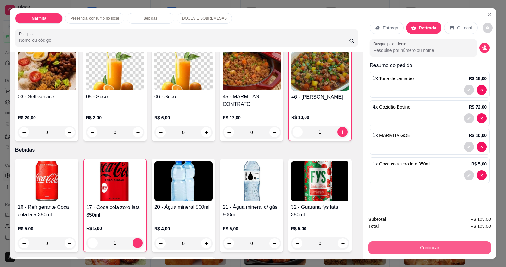
click at [398, 247] on button "Continuar" at bounding box center [430, 247] width 122 height 13
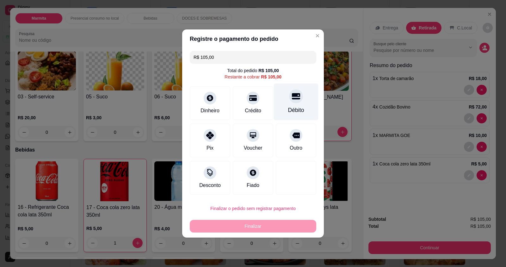
click at [299, 109] on div "Débito" at bounding box center [296, 110] width 16 height 8
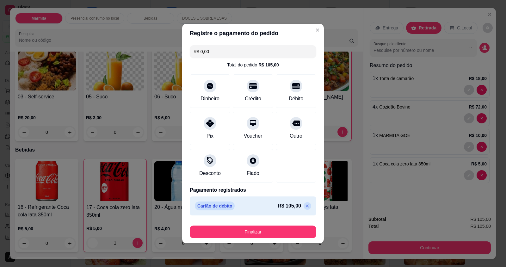
click at [305, 205] on icon at bounding box center [307, 205] width 5 height 5
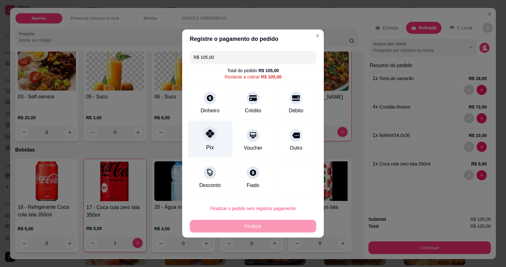
click at [213, 146] on div "Pix" at bounding box center [210, 147] width 8 height 8
type input "R$ 0,00"
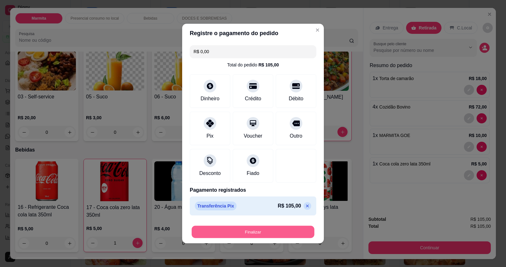
click at [225, 232] on button "Finalizar" at bounding box center [253, 232] width 123 height 12
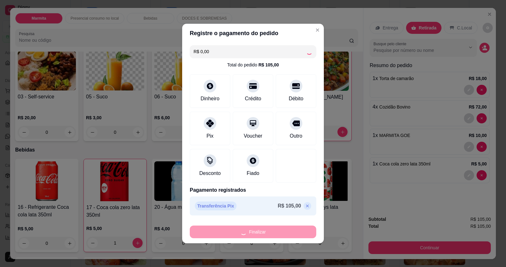
type input "0"
type input "-R$ 105,00"
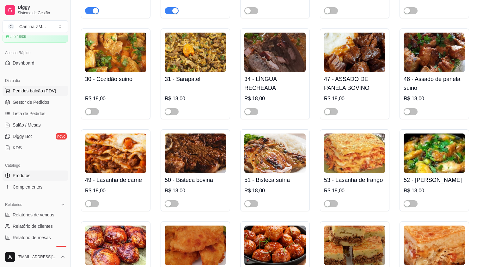
click at [43, 90] on span "Pedidos balcão (PDV)" at bounding box center [35, 91] width 44 height 6
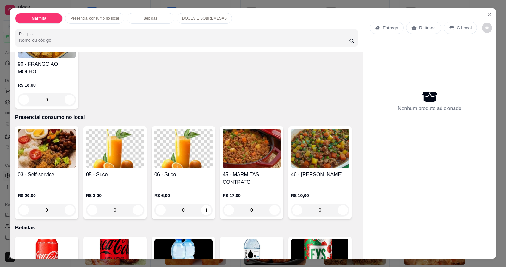
scroll to position [253, 0]
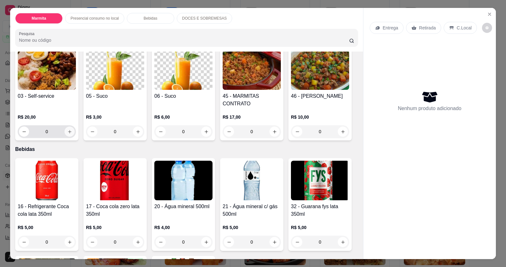
click at [68, 129] on icon "increase-product-quantity" at bounding box center [69, 131] width 5 height 5
type input "1"
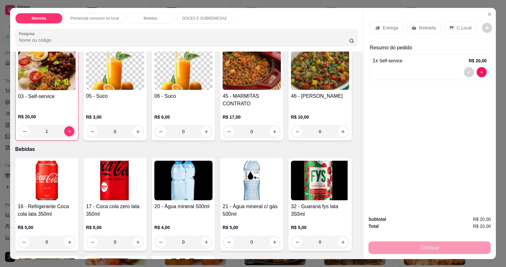
scroll to position [253, 0]
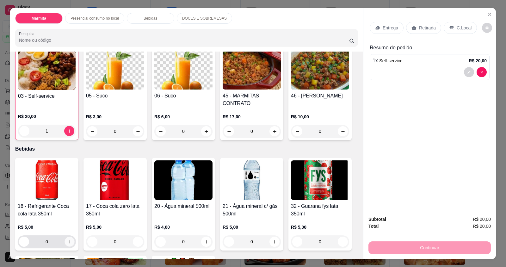
click at [67, 240] on icon "increase-product-quantity" at bounding box center [69, 242] width 5 height 5
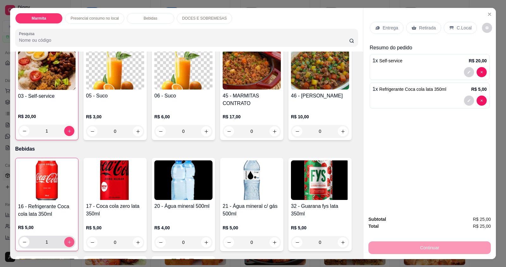
click at [67, 240] on icon "increase-product-quantity" at bounding box center [69, 242] width 5 height 5
type input "3"
click at [452, 31] on div "C.Local" at bounding box center [460, 28] width 33 height 12
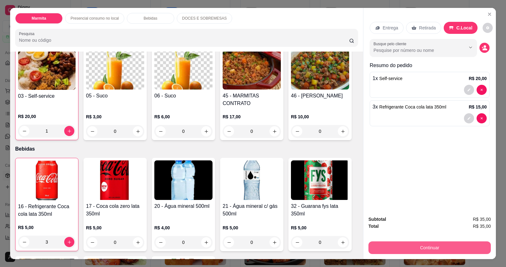
click at [402, 248] on button "Continuar" at bounding box center [430, 247] width 122 height 13
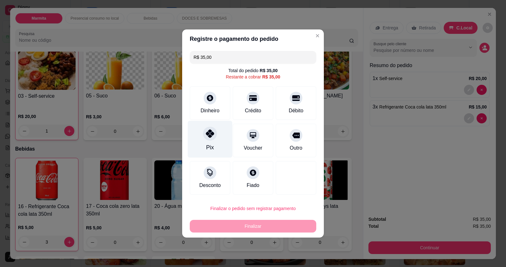
click at [211, 142] on div "Pix" at bounding box center [210, 139] width 45 height 37
type input "R$ 0,00"
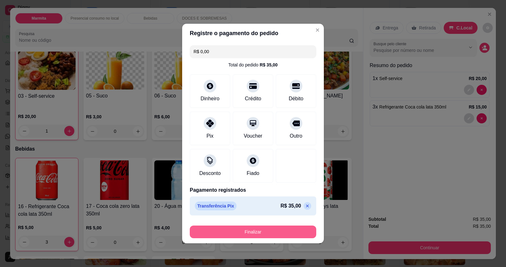
click at [236, 231] on button "Finalizar" at bounding box center [253, 232] width 127 height 13
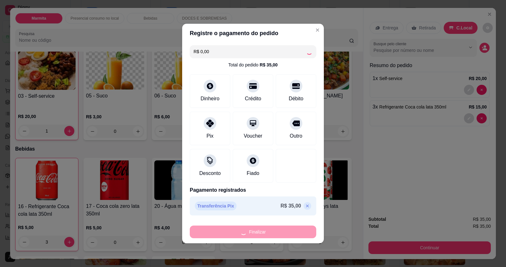
type input "0"
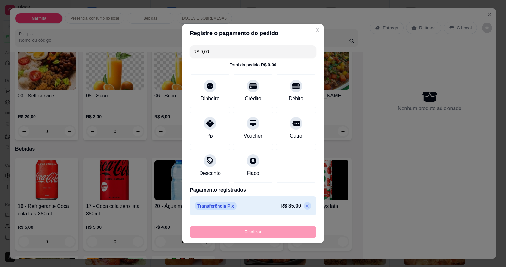
type input "-R$ 35,00"
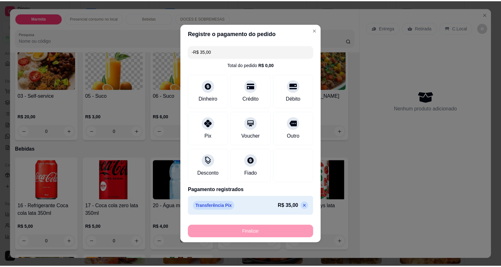
scroll to position [253, 0]
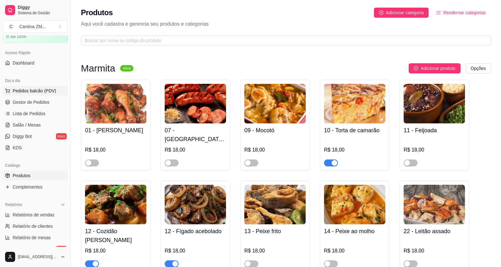
click at [45, 92] on span "Pedidos balcão (PDV)" at bounding box center [35, 91] width 44 height 6
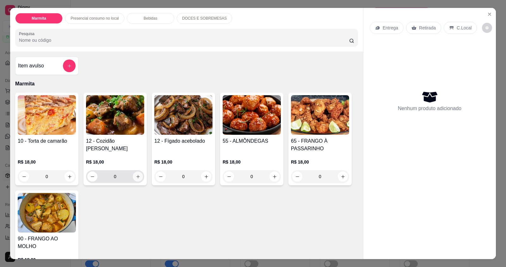
click at [136, 175] on icon "increase-product-quantity" at bounding box center [138, 176] width 5 height 5
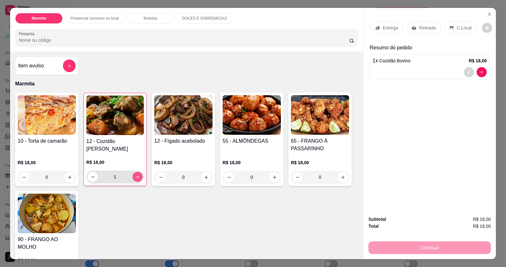
click at [136, 175] on icon "increase-product-quantity" at bounding box center [137, 177] width 5 height 5
type input "2"
click at [429, 28] on p "Retirada" at bounding box center [427, 28] width 17 height 6
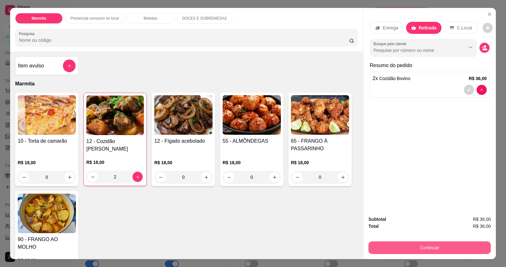
click at [390, 251] on button "Continuar" at bounding box center [430, 247] width 122 height 13
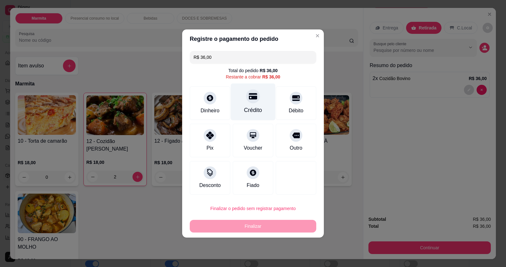
click at [254, 104] on div "Crédito" at bounding box center [253, 102] width 45 height 37
type input "R$ 0,00"
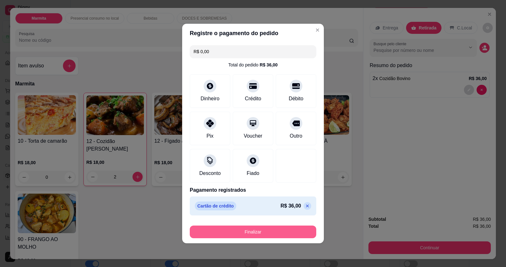
click at [249, 231] on button "Finalizar" at bounding box center [253, 232] width 127 height 13
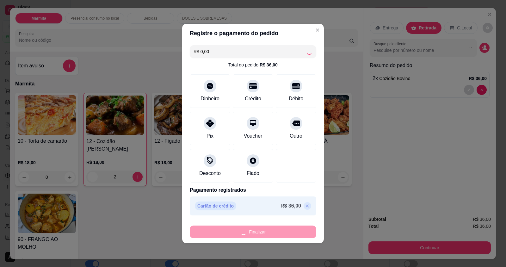
type input "0"
type input "-R$ 36,00"
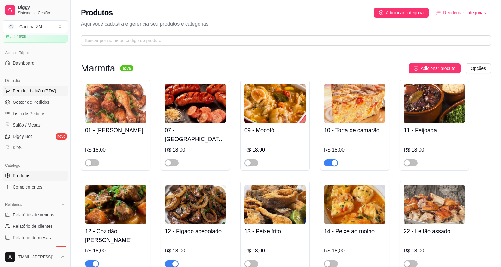
click at [47, 86] on button "Pedidos balcão (PDV)" at bounding box center [35, 91] width 65 height 10
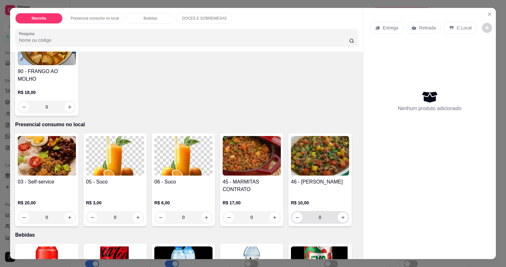
scroll to position [158, 0]
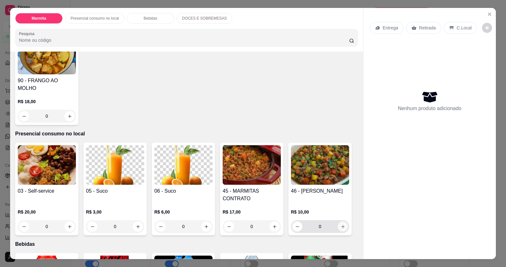
click at [341, 224] on icon "increase-product-quantity" at bounding box center [343, 226] width 5 height 5
type input "1"
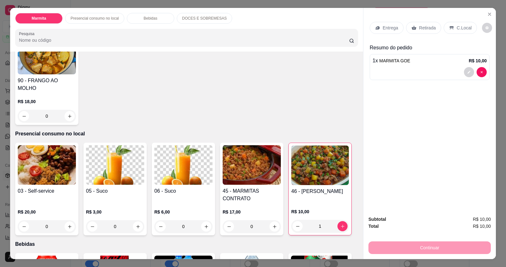
click at [431, 26] on p "Retirada" at bounding box center [427, 28] width 17 height 6
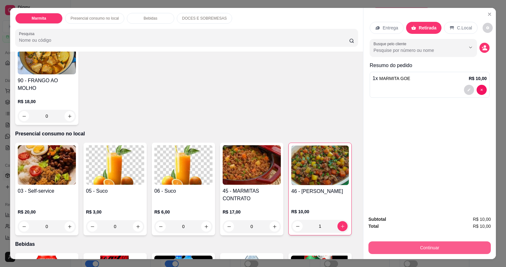
click at [447, 247] on button "Continuar" at bounding box center [430, 247] width 122 height 13
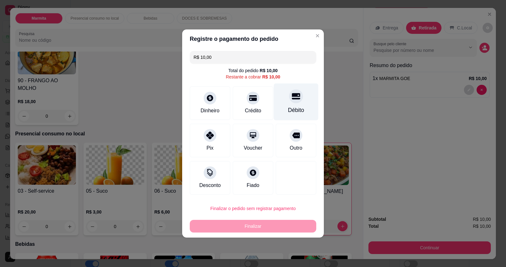
click at [291, 107] on div "Débito" at bounding box center [296, 110] width 16 height 8
type input "R$ 0,00"
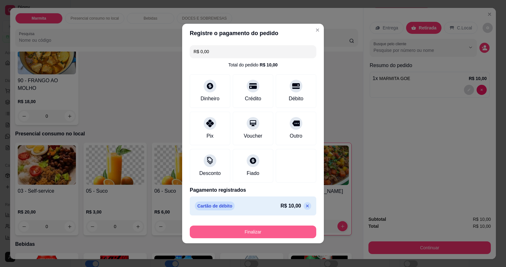
click at [265, 229] on button "Finalizar" at bounding box center [253, 232] width 127 height 13
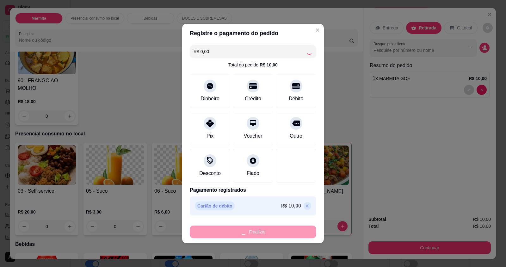
type input "0"
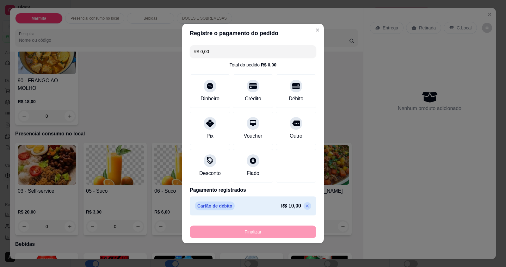
type input "-R$ 10,00"
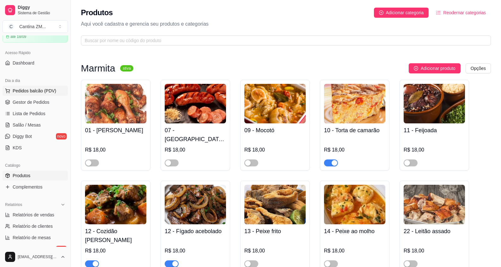
click at [48, 86] on button "Pedidos balcão (PDV)" at bounding box center [35, 91] width 65 height 10
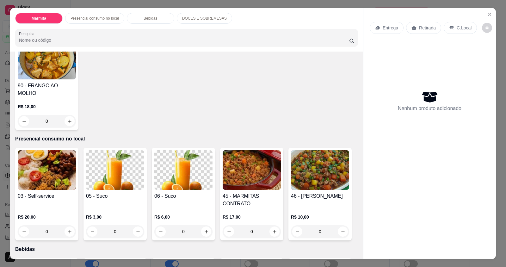
scroll to position [158, 0]
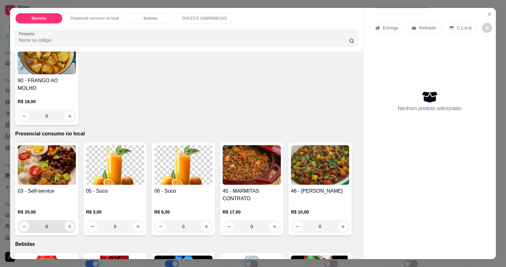
click at [67, 221] on button "increase-product-quantity" at bounding box center [70, 226] width 10 height 10
type input "1"
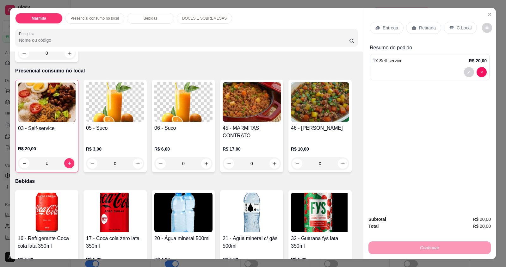
scroll to position [221, 0]
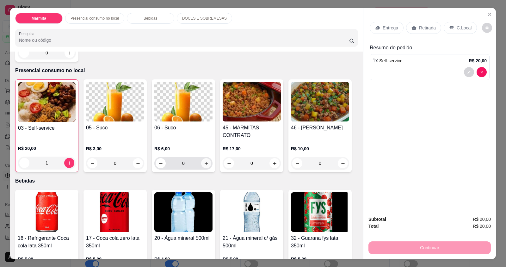
click at [201, 158] on button "increase-product-quantity" at bounding box center [206, 163] width 10 height 10
type input "1"
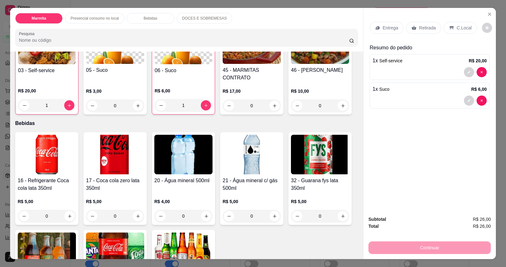
scroll to position [285, 0]
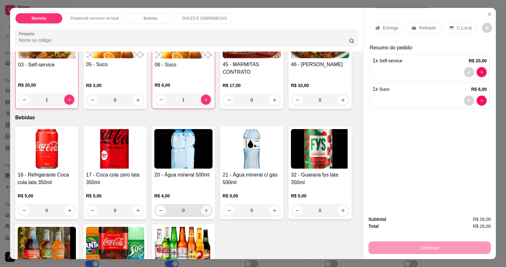
click at [204, 208] on icon "increase-product-quantity" at bounding box center [206, 210] width 5 height 5
type input "1"
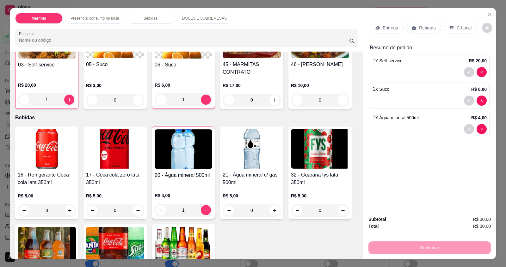
click at [459, 25] on p "C.Local" at bounding box center [464, 28] width 15 height 6
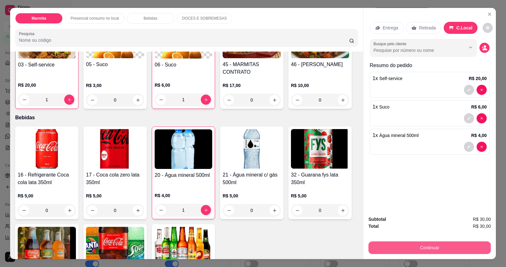
click at [453, 246] on button "Continuar" at bounding box center [430, 247] width 122 height 13
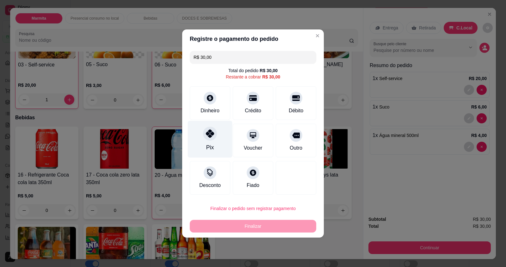
click at [209, 143] on div "Pix" at bounding box center [210, 139] width 45 height 37
type input "R$ 0,00"
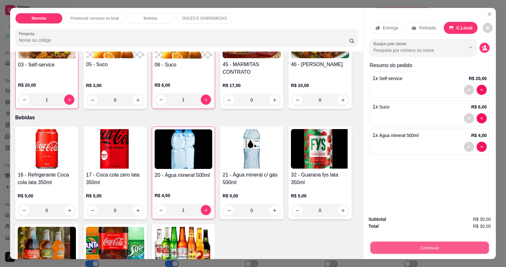
click at [450, 249] on button "Continuar" at bounding box center [430, 247] width 119 height 12
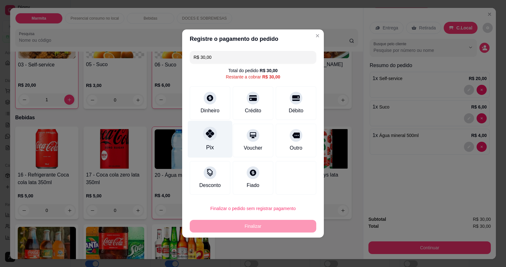
click at [202, 145] on div "Pix" at bounding box center [210, 139] width 45 height 37
type input "R$ 0,00"
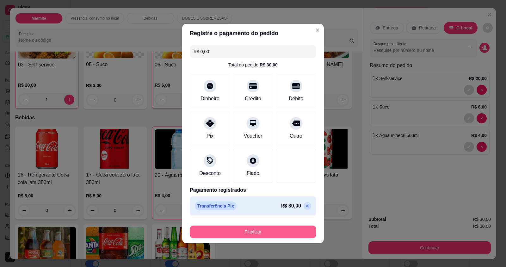
click at [221, 233] on button "Finalizar" at bounding box center [253, 232] width 127 height 13
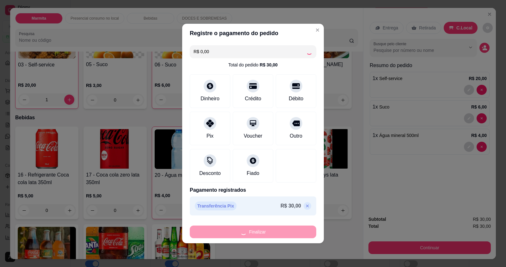
type input "0"
type input "-R$ 30,00"
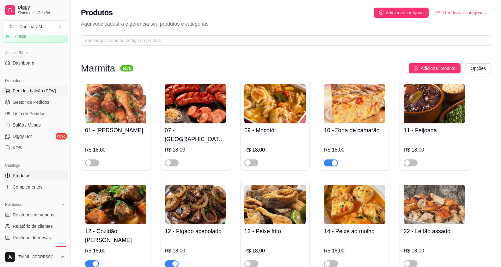
click at [58, 90] on button "Pedidos balcão (PDV)" at bounding box center [35, 91] width 65 height 10
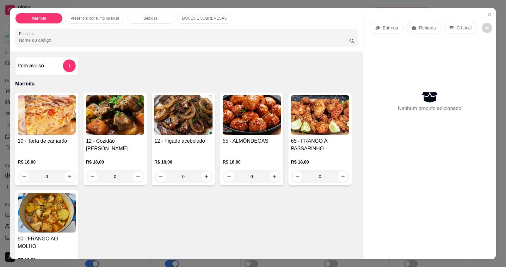
click at [457, 30] on p "C.Local" at bounding box center [464, 28] width 15 height 6
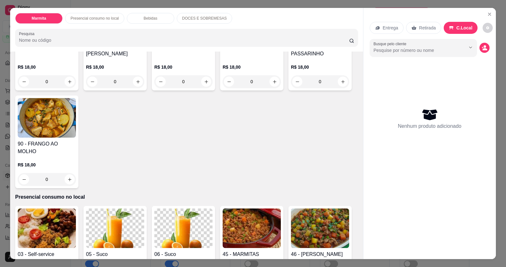
scroll to position [158, 0]
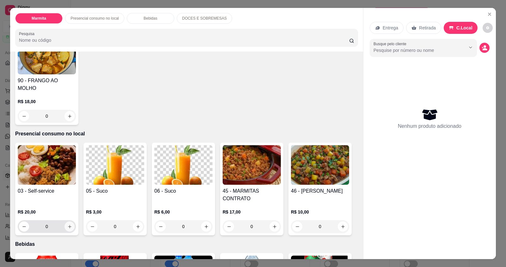
click at [67, 224] on icon "increase-product-quantity" at bounding box center [69, 226] width 5 height 5
type input "1"
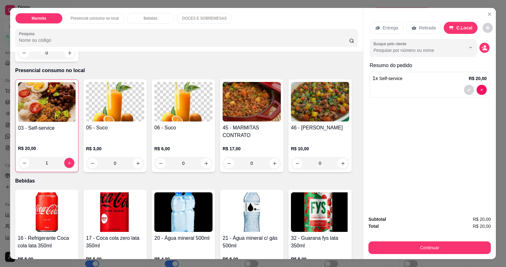
scroll to position [285, 0]
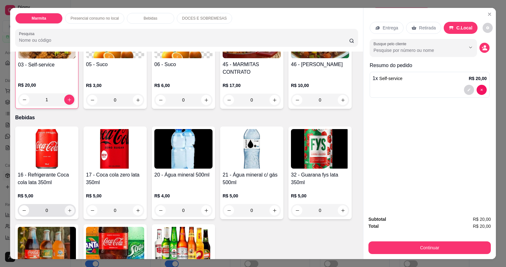
click at [65, 206] on button "increase-product-quantity" at bounding box center [70, 211] width 10 height 10
type input "1"
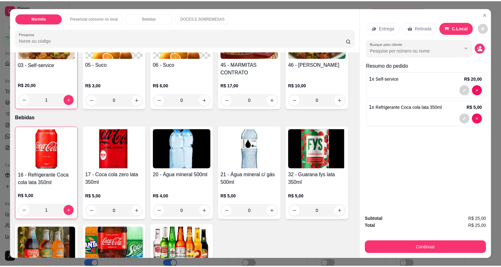
scroll to position [221, 0]
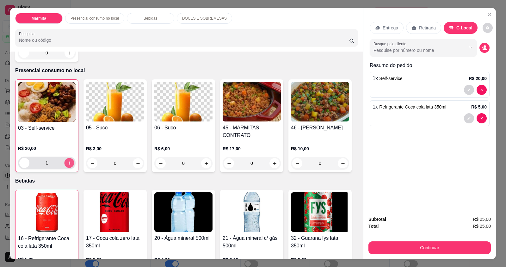
click at [68, 161] on icon "increase-product-quantity" at bounding box center [69, 162] width 3 height 3
type input "2"
click at [205, 161] on icon "increase-product-quantity" at bounding box center [206, 163] width 5 height 5
type input "1"
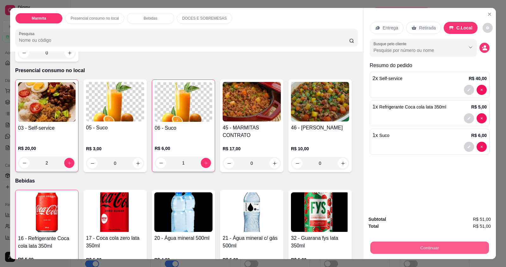
click at [463, 246] on button "Continuar" at bounding box center [430, 247] width 119 height 12
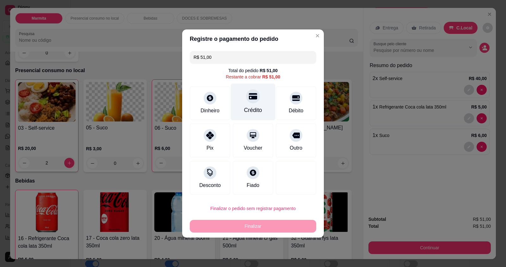
click at [258, 108] on div "Crédito" at bounding box center [253, 110] width 18 height 8
type input "R$ 0,00"
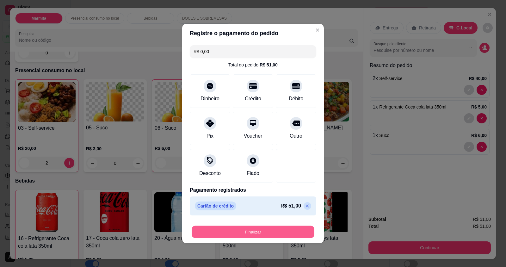
click at [247, 234] on button "Finalizar" at bounding box center [253, 232] width 123 height 12
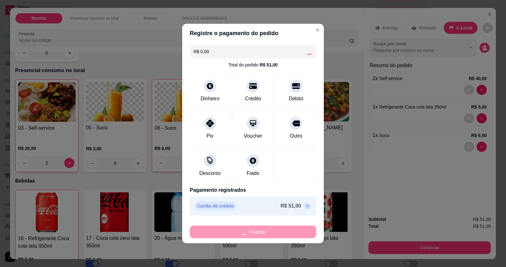
type input "0"
type input "-R$ 51,00"
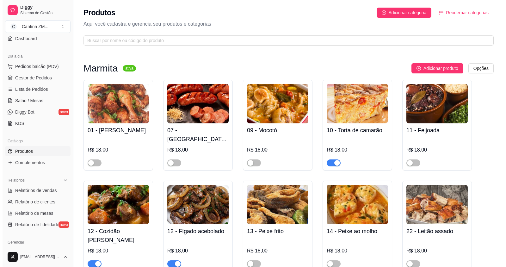
scroll to position [63, 0]
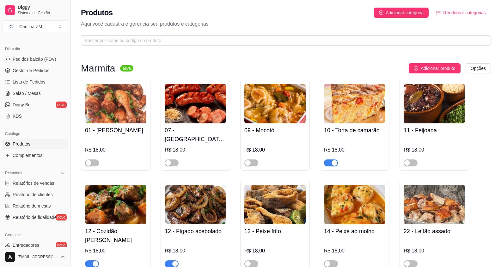
click at [44, 53] on div "Dia a dia" at bounding box center [35, 49] width 65 height 10
drag, startPoint x: 44, startPoint y: 54, endPoint x: 44, endPoint y: 65, distance: 10.1
click at [44, 55] on button "Pedidos balcão (PDV)" at bounding box center [35, 59] width 65 height 10
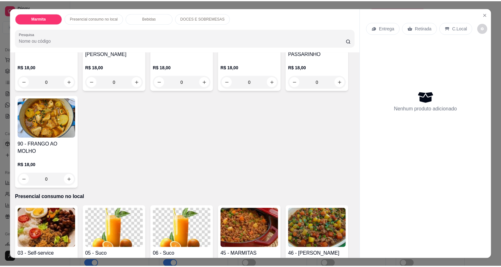
scroll to position [127, 0]
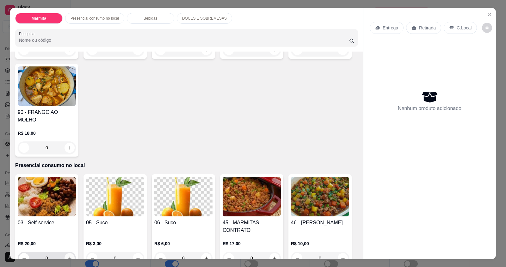
click at [68, 257] on icon "increase-product-quantity" at bounding box center [69, 258] width 3 height 3
type input "1"
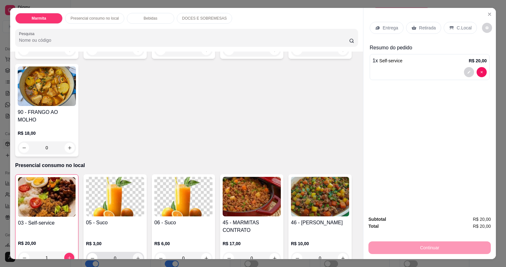
click at [136, 256] on icon "increase-product-quantity" at bounding box center [138, 258] width 5 height 5
type input "1"
click at [459, 30] on p "C.Local" at bounding box center [464, 28] width 15 height 6
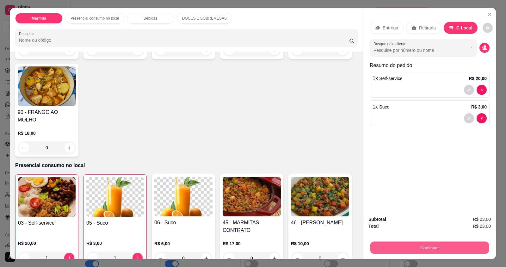
click at [449, 247] on button "Continuar" at bounding box center [430, 247] width 119 height 12
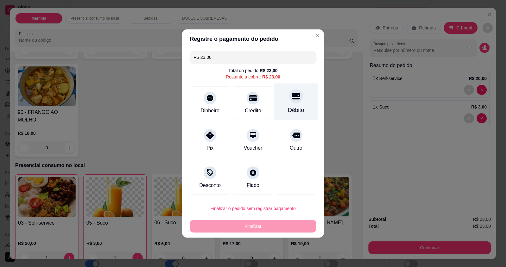
click at [288, 111] on div "Débito" at bounding box center [296, 110] width 16 height 8
type input "R$ 0,00"
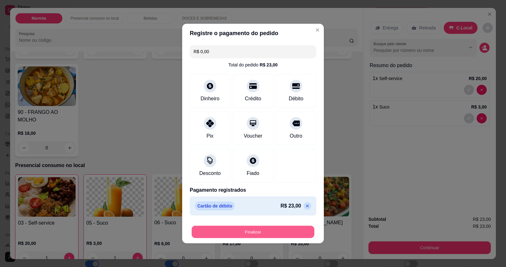
click at [282, 232] on button "Finalizar" at bounding box center [253, 232] width 123 height 12
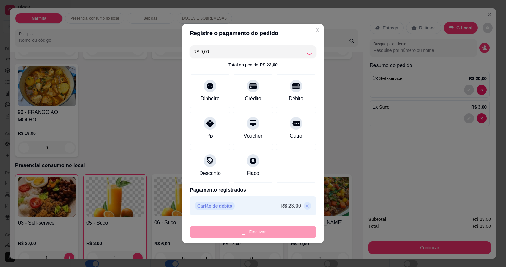
type input "0"
type input "-R$ 23,00"
